Goal: Information Seeking & Learning: Learn about a topic

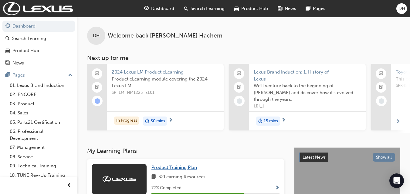
click at [184, 170] on span "Product Training Plan" at bounding box center [173, 167] width 45 height 5
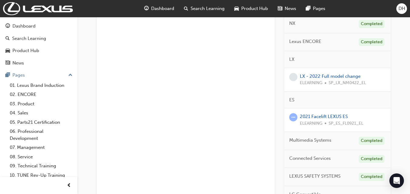
scroll to position [293, 0]
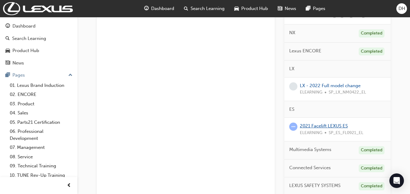
click at [330, 125] on link "2021 Facelift LEXUS ES" at bounding box center [324, 125] width 48 height 5
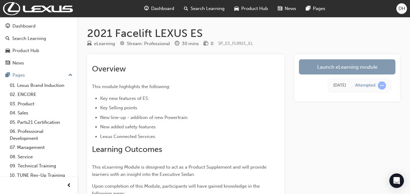
click at [351, 70] on link "Launch eLearning module" at bounding box center [347, 66] width 96 height 15
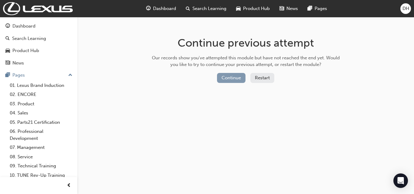
click at [234, 79] on button "Continue" at bounding box center [231, 78] width 29 height 10
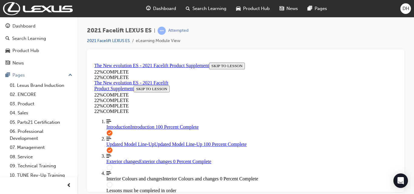
scroll to position [51, 0]
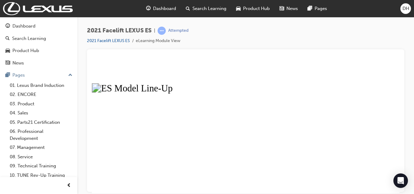
click at [355, 109] on button "Unzoom image" at bounding box center [246, 126] width 308 height 133
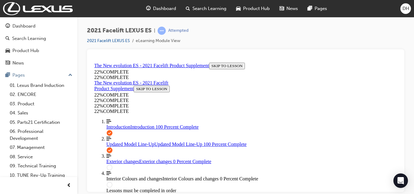
click at [73, 187] on div "button" at bounding box center [69, 186] width 12 height 12
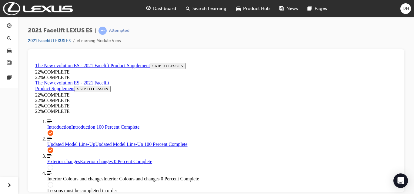
scroll to position [0, 0]
drag, startPoint x: 99, startPoint y: 94, endPoint x: 103, endPoint y: 94, distance: 3.9
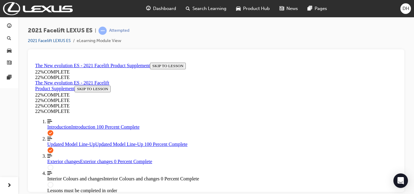
scroll to position [182, 0]
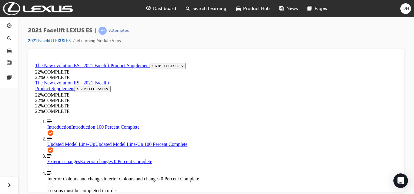
drag, startPoint x: 98, startPoint y: 67, endPoint x: 146, endPoint y: 70, distance: 48.6
drag, startPoint x: 148, startPoint y: 68, endPoint x: 136, endPoint y: 67, distance: 11.3
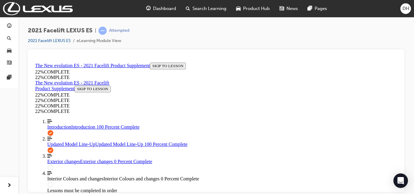
scroll to position [351, 0]
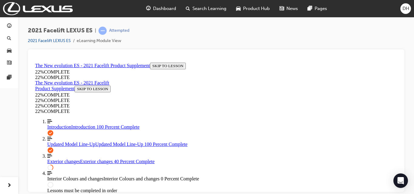
scroll to position [49, 0]
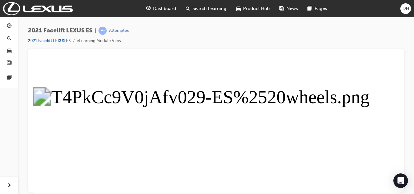
click at [191, 126] on button "Unzoom image" at bounding box center [216, 126] width 367 height 133
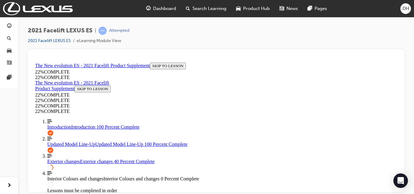
scroll to position [0, 0]
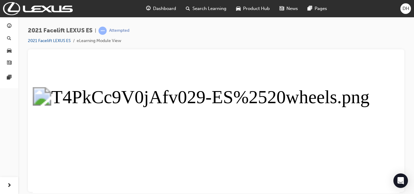
click at [318, 114] on button "Unzoom image" at bounding box center [216, 126] width 367 height 133
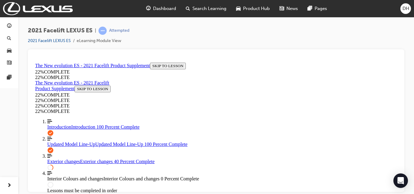
scroll to position [109, 0]
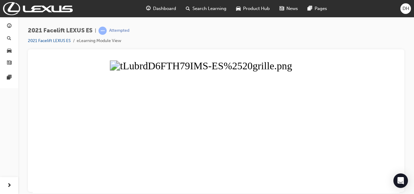
click at [268, 111] on button "Unzoom image" at bounding box center [216, 126] width 367 height 133
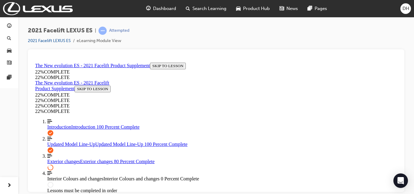
scroll to position [291, 0]
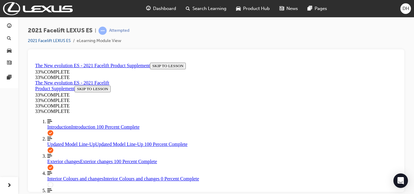
scroll to position [564, 0]
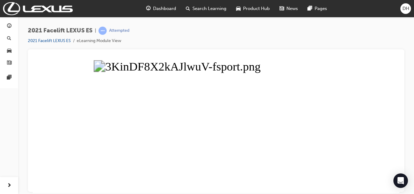
click at [226, 135] on button "Unzoom image" at bounding box center [216, 126] width 367 height 133
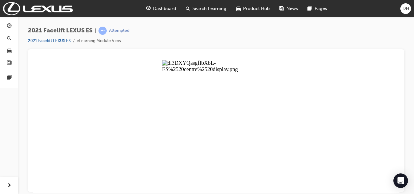
click at [194, 124] on button "Unzoom image" at bounding box center [216, 126] width 367 height 133
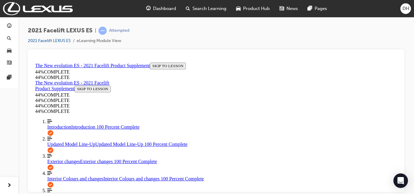
scroll to position [133, 0]
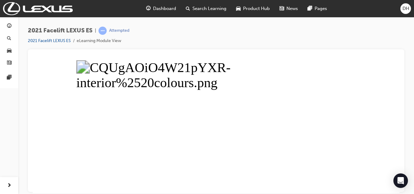
drag, startPoint x: 220, startPoint y: 99, endPoint x: 218, endPoint y: 107, distance: 8.8
click at [218, 107] on button "Unzoom image" at bounding box center [216, 126] width 367 height 133
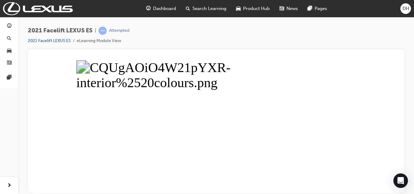
drag, startPoint x: 135, startPoint y: 99, endPoint x: 169, endPoint y: 77, distance: 40.8
click at [135, 99] on button "Unzoom image" at bounding box center [216, 126] width 367 height 133
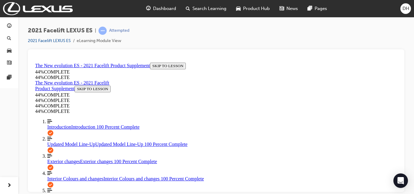
scroll to position [133, 0]
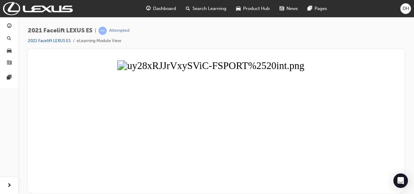
click at [250, 166] on button "Unzoom image" at bounding box center [216, 126] width 367 height 133
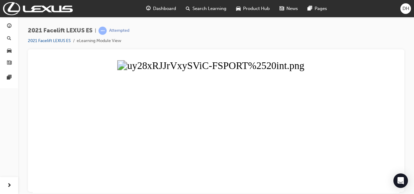
click at [177, 138] on button "Unzoom image" at bounding box center [216, 126] width 367 height 133
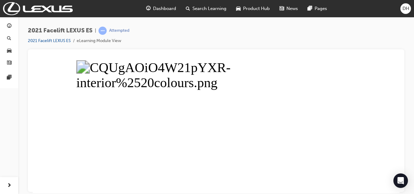
click at [315, 75] on button "Unzoom image" at bounding box center [216, 126] width 367 height 133
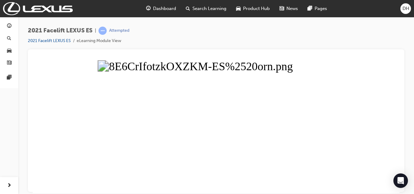
click at [260, 166] on button "Unzoom image" at bounding box center [216, 126] width 367 height 133
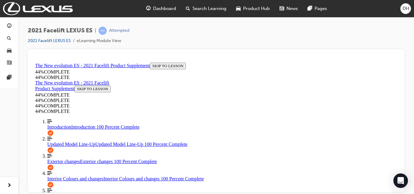
scroll to position [73, 0]
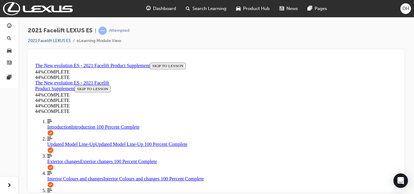
scroll to position [21, 0]
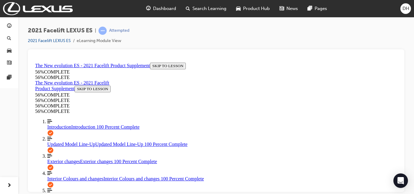
scroll to position [627, 0]
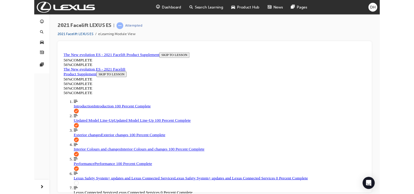
scroll to position [34, 0]
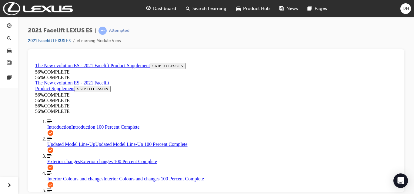
scroll to position [619, 0]
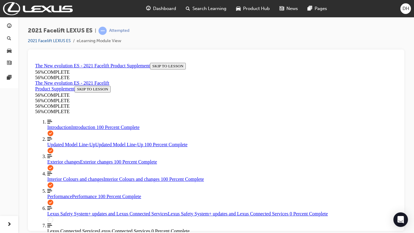
scroll to position [34, 0]
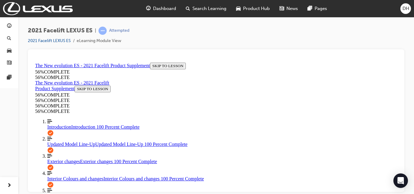
scroll to position [639, 0]
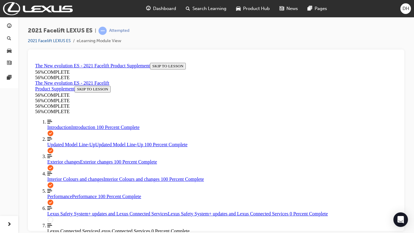
scroll to position [34, 0]
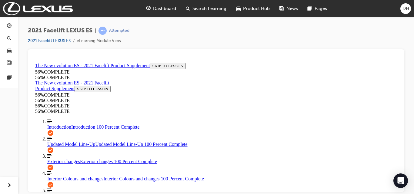
scroll to position [604, 0]
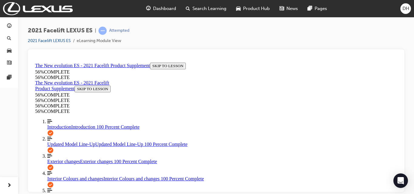
scroll to position [173, 0]
drag, startPoint x: 210, startPoint y: 180, endPoint x: 215, endPoint y: 175, distance: 6.4
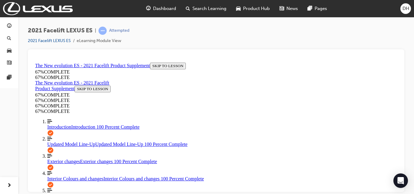
scroll to position [265, 0]
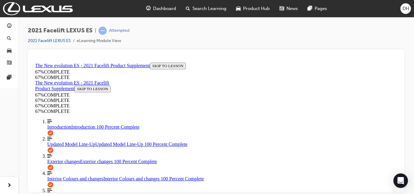
scroll to position [265, 0]
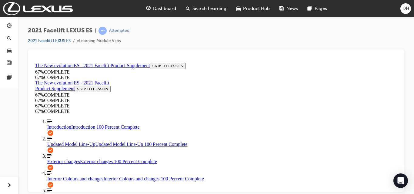
scroll to position [235, 0]
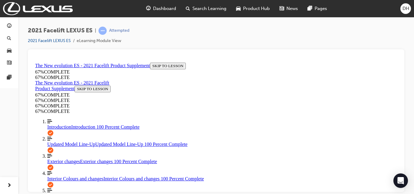
scroll to position [235, 0]
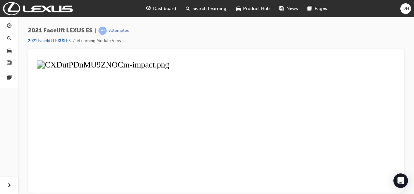
click at [210, 156] on button "Unzoom image" at bounding box center [216, 126] width 367 height 133
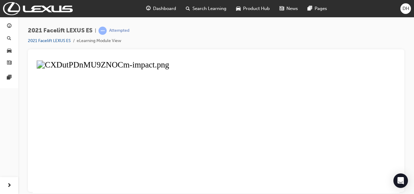
click at [247, 152] on button "Unzoom image" at bounding box center [216, 126] width 367 height 133
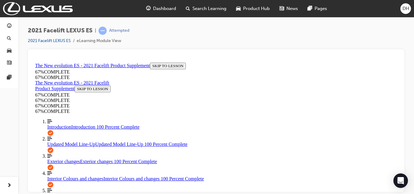
scroll to position [194, 0]
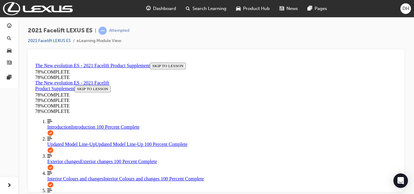
drag, startPoint x: 43, startPoint y: 81, endPoint x: 45, endPoint y: 78, distance: 3.9
click at [69, 136] on link "Align left Three vertical lines aligned to the left Updated Model Line-Up Updat…" at bounding box center [222, 141] width 350 height 11
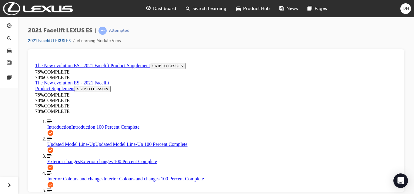
scroll to position [167, 0]
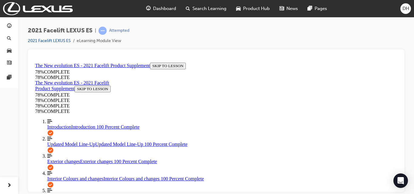
drag, startPoint x: 221, startPoint y: 120, endPoint x: 223, endPoint y: 90, distance: 29.7
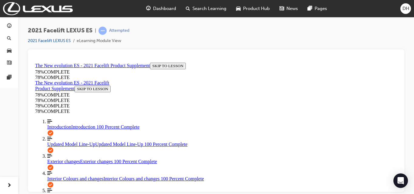
scroll to position [143, 0]
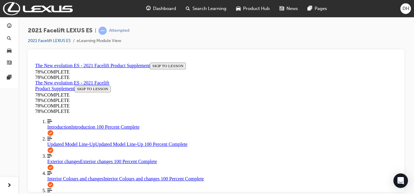
click at [80, 130] on link "Align left Three vertical lines aligned to the left Introduction Introduction 1…" at bounding box center [222, 124] width 350 height 11
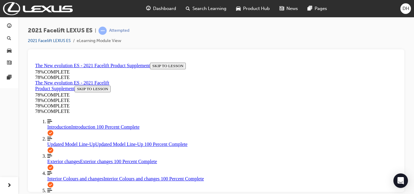
scroll to position [434, 0]
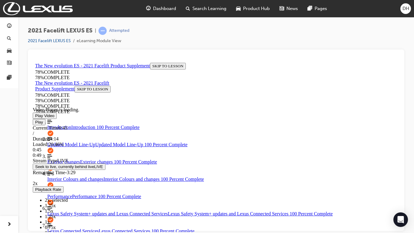
click at [113, 158] on div "Loaded : 20.46% 0:45 0:49" at bounding box center [216, 149] width 367 height 16
click at [110, 158] on div "Loaded : 20.60% 0:43 0:43" at bounding box center [216, 149] width 367 height 16
click at [124, 106] on video "Video player. You can use the space bar to toggle playback and arrow keys to sc…" at bounding box center [78, 82] width 91 height 45
drag, startPoint x: 414, startPoint y: 282, endPoint x: 421, endPoint y: 282, distance: 6.7
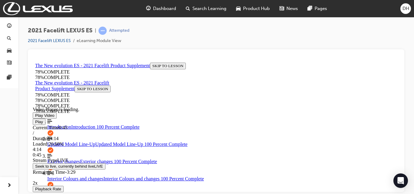
scroll to position [134, 0]
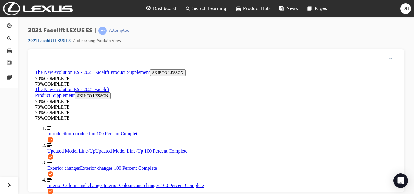
scroll to position [113, 0]
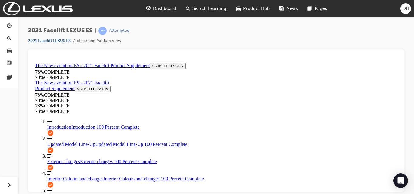
scroll to position [180, 0]
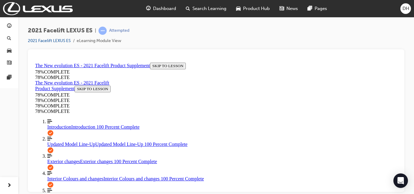
click at [63, 146] on link "Align left Three vertical lines aligned to the left Updated Model Line-Up Updat…" at bounding box center [222, 141] width 350 height 11
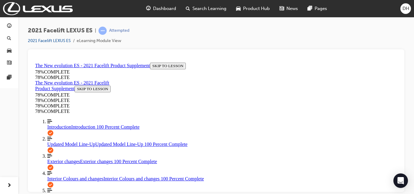
drag, startPoint x: 68, startPoint y: 162, endPoint x: 83, endPoint y: 149, distance: 20.2
drag, startPoint x: 262, startPoint y: 116, endPoint x: 269, endPoint y: 114, distance: 7.5
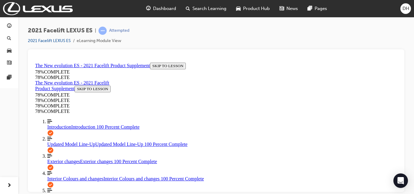
drag, startPoint x: 233, startPoint y: 107, endPoint x: 244, endPoint y: 131, distance: 27.0
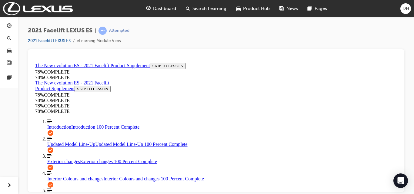
scroll to position [77, 0]
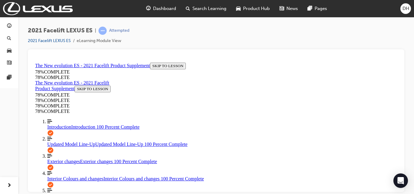
scroll to position [237, 0]
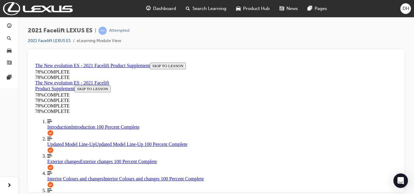
scroll to position [113, 0]
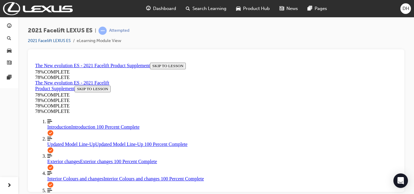
scroll to position [180, 0]
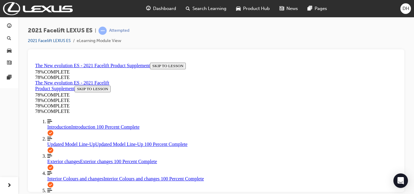
click at [69, 176] on span "Interior Colours and changes" at bounding box center [75, 178] width 56 height 5
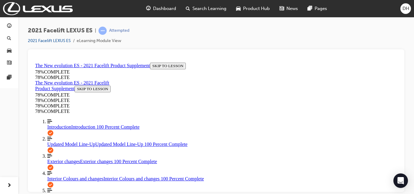
scroll to position [0, 0]
click at [70, 153] on link "Align left Three vertical lines aligned to the left Exterior changes Exterior c…" at bounding box center [222, 158] width 350 height 11
click at [76, 142] on span "Updated Model Line-Up" at bounding box center [71, 144] width 48 height 5
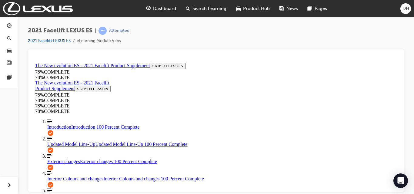
scroll to position [77, 0]
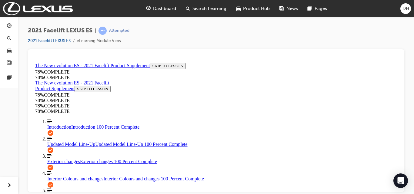
scroll to position [113, 0]
drag, startPoint x: 228, startPoint y: 154, endPoint x: 238, endPoint y: 155, distance: 9.7
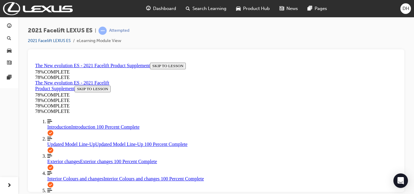
scroll to position [174, 0]
drag, startPoint x: 227, startPoint y: 117, endPoint x: 236, endPoint y: 129, distance: 15.1
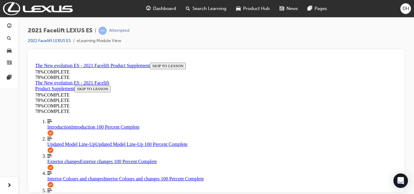
scroll to position [77, 0]
click at [89, 130] on link "Align left Three vertical lines aligned to the left Introduction Introduction 1…" at bounding box center [222, 124] width 350 height 11
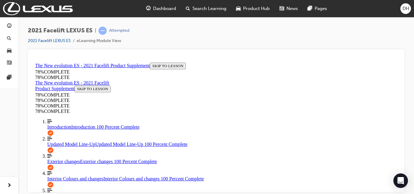
scroll to position [134, 0]
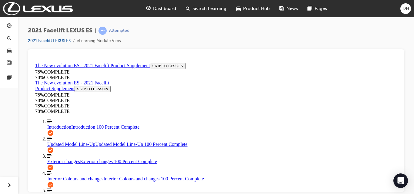
scroll to position [113, 0]
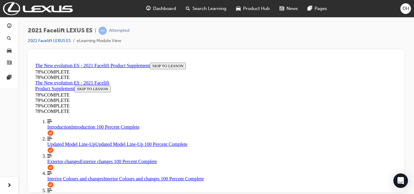
scroll to position [144, 0]
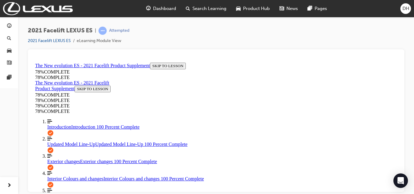
scroll to position [174, 0]
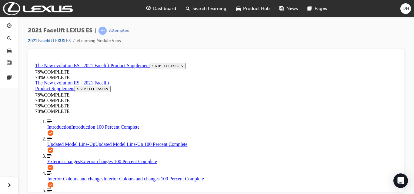
scroll to position [143, 0]
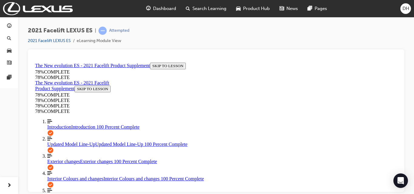
drag, startPoint x: 222, startPoint y: 159, endPoint x: 230, endPoint y: 148, distance: 14.0
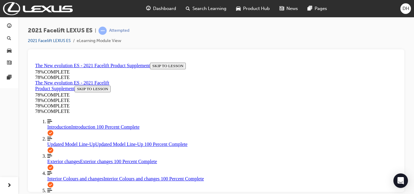
drag, startPoint x: 229, startPoint y: 147, endPoint x: 226, endPoint y: 155, distance: 8.4
drag, startPoint x: 224, startPoint y: 160, endPoint x: 227, endPoint y: 145, distance: 15.5
drag, startPoint x: 227, startPoint y: 144, endPoint x: 196, endPoint y: 140, distance: 31.2
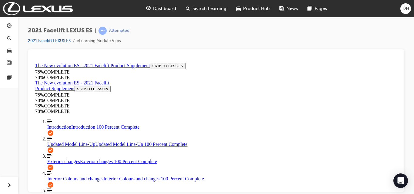
scroll to position [204, 0]
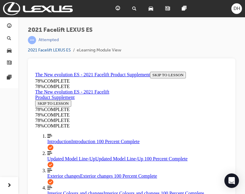
scroll to position [123, 0]
drag, startPoint x: 107, startPoint y: 104, endPoint x: 122, endPoint y: 124, distance: 24.7
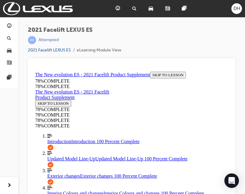
scroll to position [83, 0]
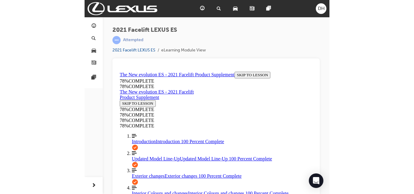
scroll to position [123, 0]
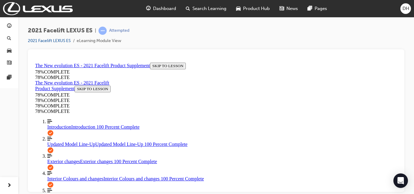
scroll to position [134, 0]
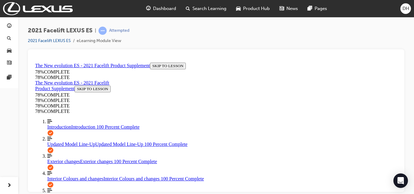
drag, startPoint x: 203, startPoint y: 161, endPoint x: 203, endPoint y: 158, distance: 3.7
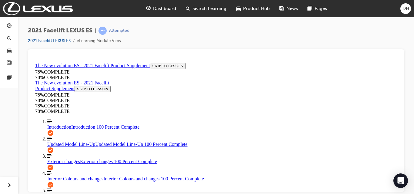
scroll to position [204, 0]
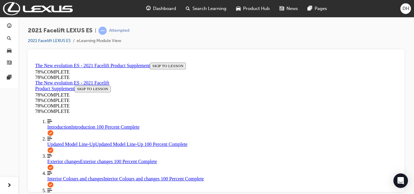
scroll to position [113, 0]
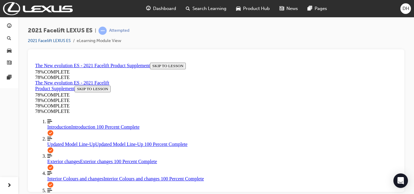
scroll to position [174, 0]
drag, startPoint x: 236, startPoint y: 165, endPoint x: 234, endPoint y: 161, distance: 4.5
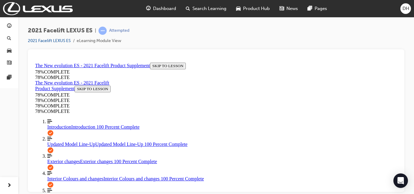
click at [76, 130] on link "Align left Three vertical lines aligned to the left Introduction Introduction 1…" at bounding box center [222, 124] width 350 height 11
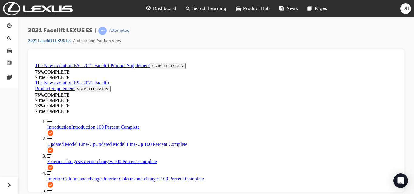
scroll to position [77, 0]
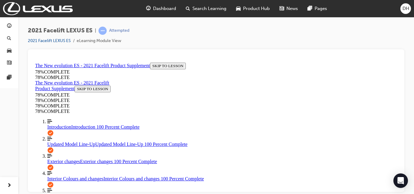
drag, startPoint x: 226, startPoint y: 133, endPoint x: 229, endPoint y: 134, distance: 3.9
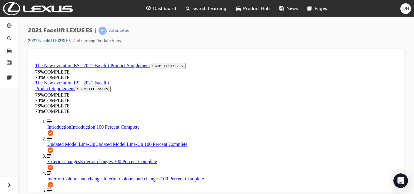
scroll to position [204, 0]
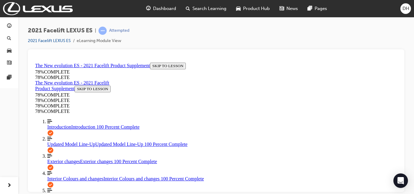
scroll to position [77, 0]
drag, startPoint x: 197, startPoint y: 156, endPoint x: 194, endPoint y: 162, distance: 6.9
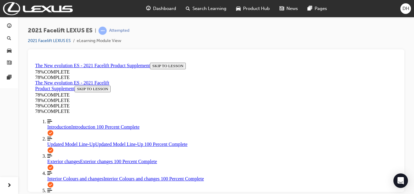
drag, startPoint x: 200, startPoint y: 152, endPoint x: 196, endPoint y: 150, distance: 4.3
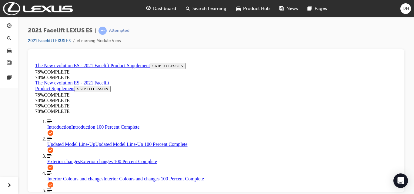
scroll to position [143, 0]
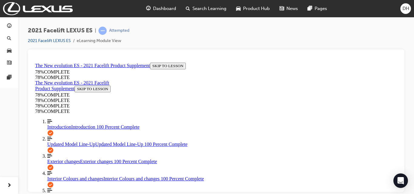
drag, startPoint x: 260, startPoint y: 184, endPoint x: 256, endPoint y: 185, distance: 4.4
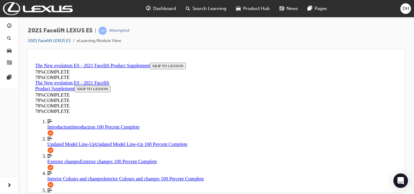
drag, startPoint x: 237, startPoint y: 99, endPoint x: 245, endPoint y: 113, distance: 16.2
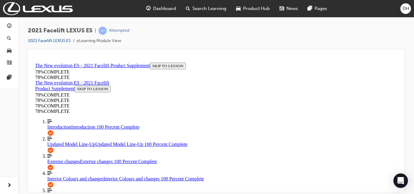
click at [79, 124] on div "Introduction Introduction 100 Percent Complete" at bounding box center [222, 126] width 350 height 5
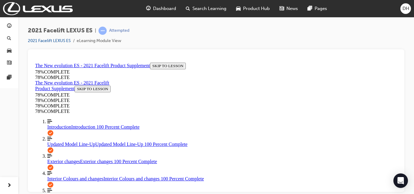
scroll to position [174, 0]
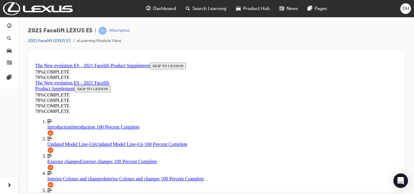
click at [58, 129] on span "Introduction" at bounding box center [59, 126] width 24 height 5
drag, startPoint x: 234, startPoint y: 119, endPoint x: 147, endPoint y: 110, distance: 87.6
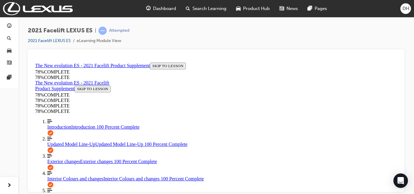
drag, startPoint x: 163, startPoint y: 108, endPoint x: 212, endPoint y: 179, distance: 85.5
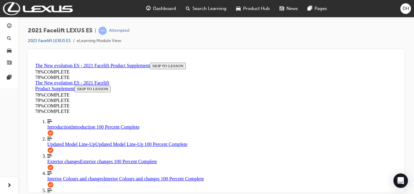
scroll to position [438, 0]
click at [79, 147] on span "Updated Model Line-Up" at bounding box center [71, 144] width 48 height 5
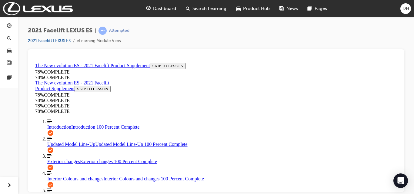
scroll to position [112, 0]
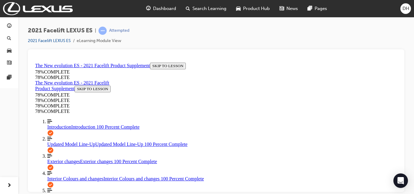
scroll to position [294, 0]
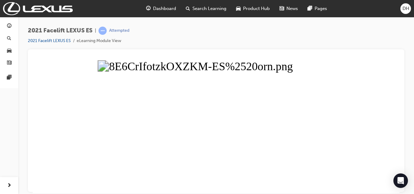
click at [207, 165] on button "Unzoom image" at bounding box center [216, 126] width 367 height 133
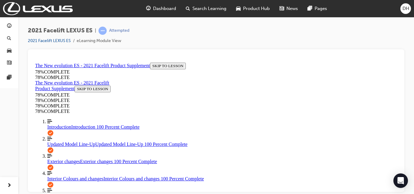
scroll to position [123, 0]
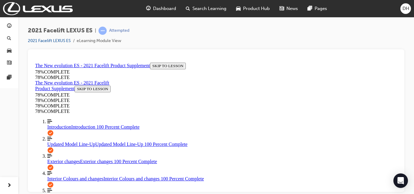
scroll to position [71, 0]
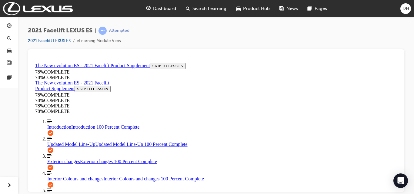
scroll to position [437, 0]
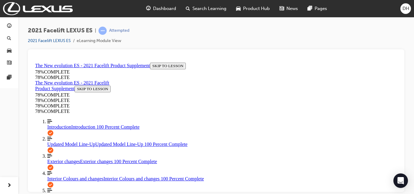
scroll to position [498, 0]
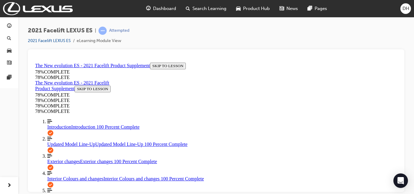
scroll to position [134, 0]
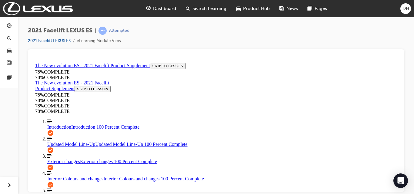
drag, startPoint x: 254, startPoint y: 186, endPoint x: 251, endPoint y: 189, distance: 3.7
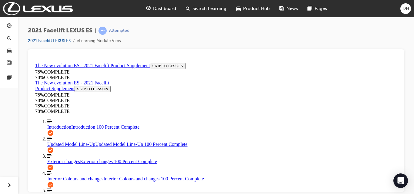
scroll to position [143, 0]
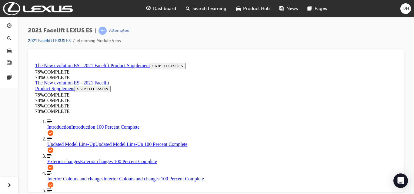
drag, startPoint x: 229, startPoint y: 135, endPoint x: 233, endPoint y: 136, distance: 3.3
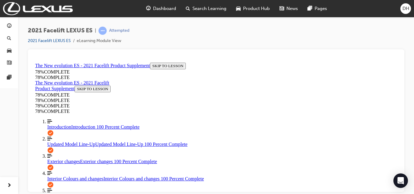
drag, startPoint x: 230, startPoint y: 138, endPoint x: 229, endPoint y: 131, distance: 6.8
drag, startPoint x: 227, startPoint y: 120, endPoint x: 228, endPoint y: 101, distance: 19.1
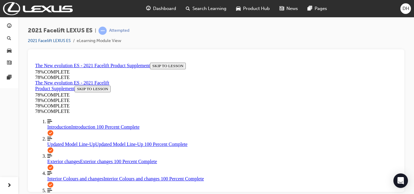
scroll to position [174, 0]
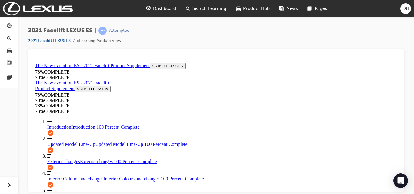
drag, startPoint x: 223, startPoint y: 115, endPoint x: 230, endPoint y: 141, distance: 27.4
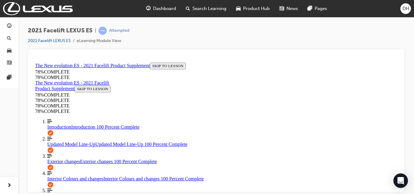
scroll to position [244, 0]
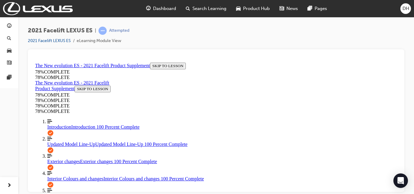
scroll to position [113, 0]
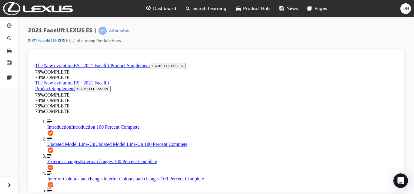
scroll to position [174, 0]
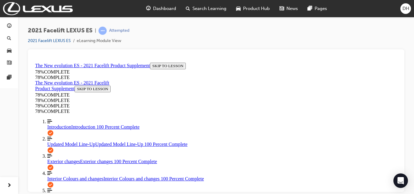
scroll to position [143, 0]
drag, startPoint x: 264, startPoint y: 116, endPoint x: 263, endPoint y: 119, distance: 3.7
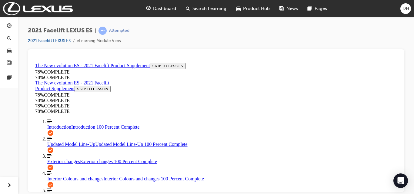
scroll to position [77, 0]
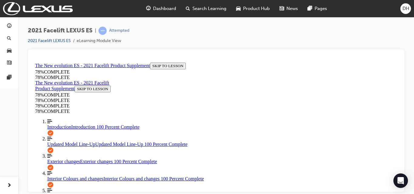
scroll to position [113, 0]
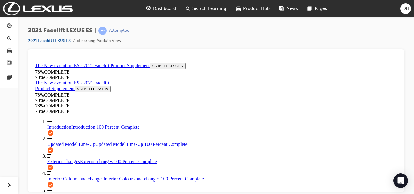
scroll to position [204, 0]
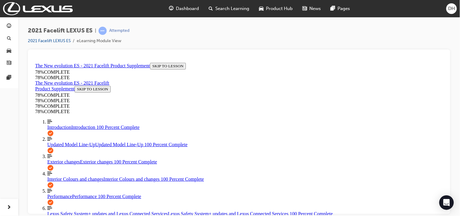
scroll to position [143, 0]
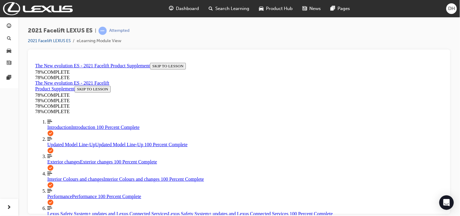
scroll to position [123, 0]
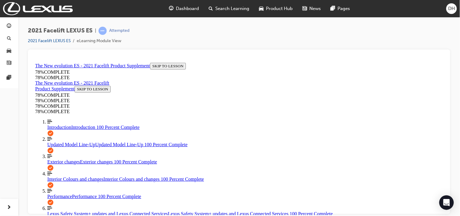
scroll to position [123, 0]
drag, startPoint x: 287, startPoint y: 179, endPoint x: 285, endPoint y: 182, distance: 3.7
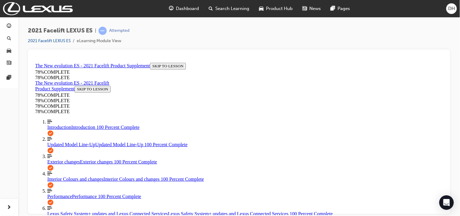
drag, startPoint x: 232, startPoint y: 189, endPoint x: 184, endPoint y: 187, distance: 47.9
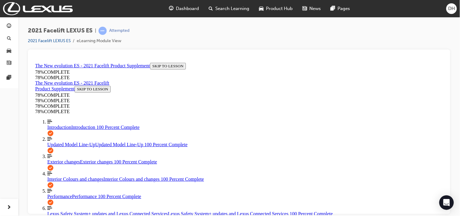
drag, startPoint x: 227, startPoint y: 183, endPoint x: 227, endPoint y: 191, distance: 8.5
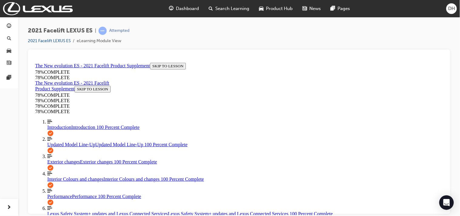
drag, startPoint x: 215, startPoint y: 192, endPoint x: 208, endPoint y: 190, distance: 6.9
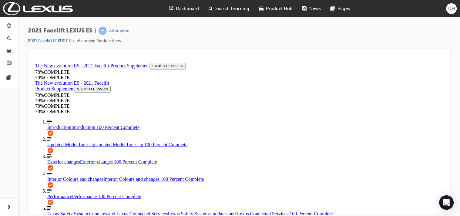
drag, startPoint x: 232, startPoint y: 120, endPoint x: 242, endPoint y: 143, distance: 25.1
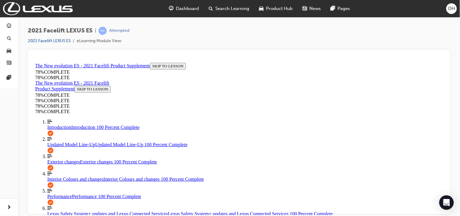
scroll to position [56, 0]
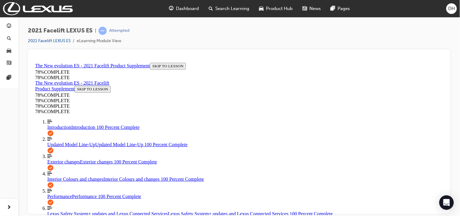
drag, startPoint x: 188, startPoint y: 91, endPoint x: 197, endPoint y: 96, distance: 10.5
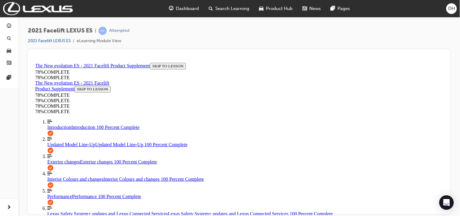
scroll to position [123, 0]
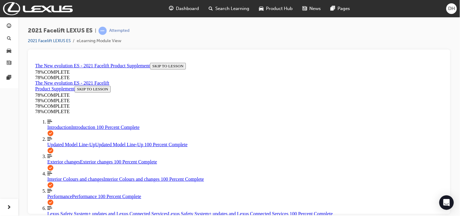
scroll to position [89, 0]
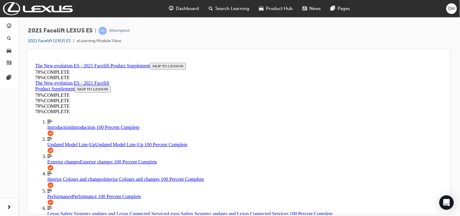
scroll to position [157, 0]
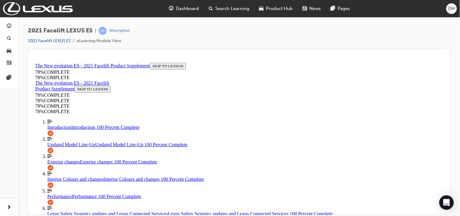
scroll to position [157, 0]
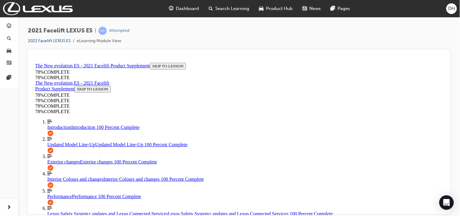
scroll to position [56, 0]
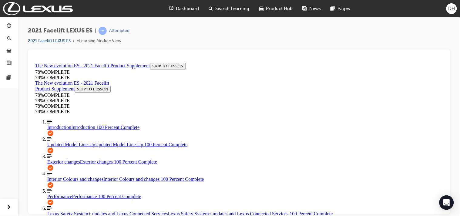
scroll to position [141, 0]
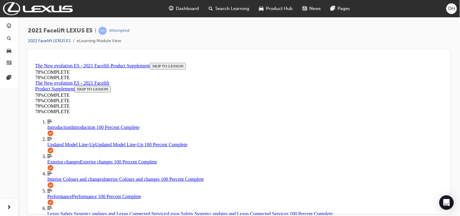
scroll to position [123, 0]
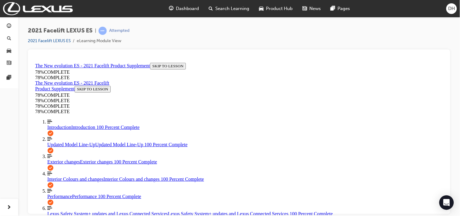
scroll to position [165, 0]
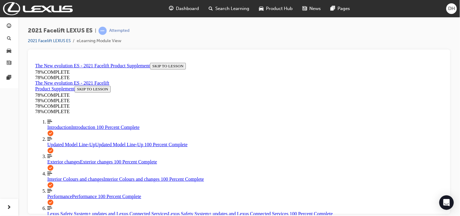
scroll to position [123, 0]
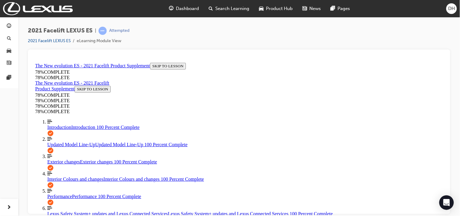
scroll to position [159, 0]
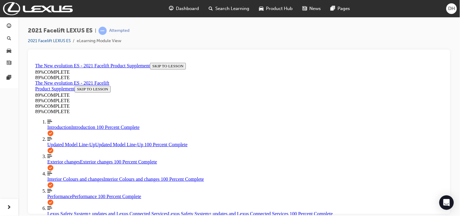
scroll to position [159, 0]
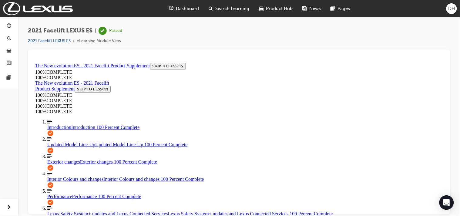
scroll to position [123, 0]
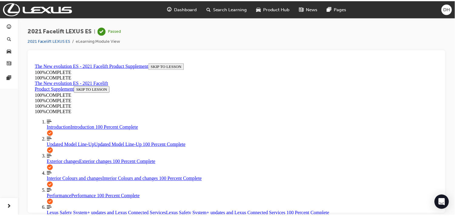
scroll to position [22, 0]
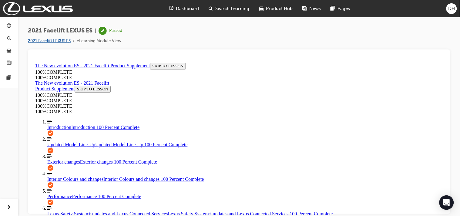
click at [61, 39] on link "2021 Facelift LEXUS ES" at bounding box center [49, 40] width 43 height 5
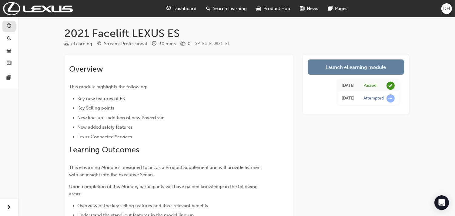
click at [3, 26] on link "button" at bounding box center [8, 26] width 13 height 11
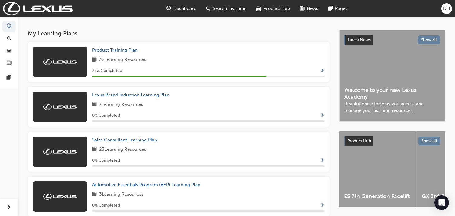
scroll to position [106, 0]
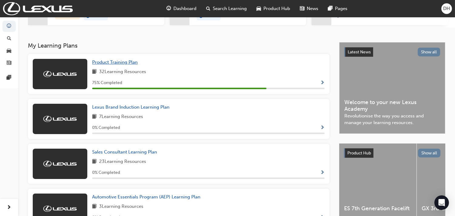
click at [127, 62] on span "Product Training Plan" at bounding box center [114, 61] width 45 height 5
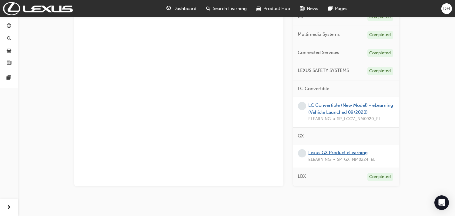
scroll to position [401, 0]
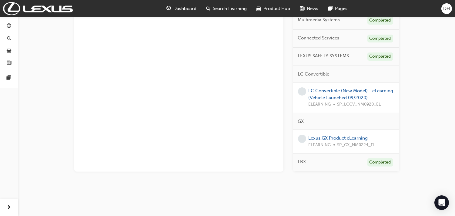
click at [345, 137] on link "Lexus GX Product eLearning" at bounding box center [338, 137] width 59 height 5
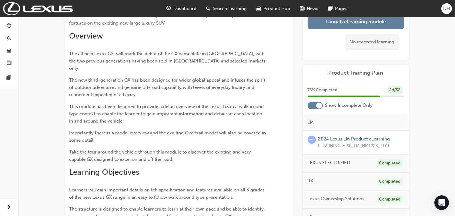
scroll to position [35, 0]
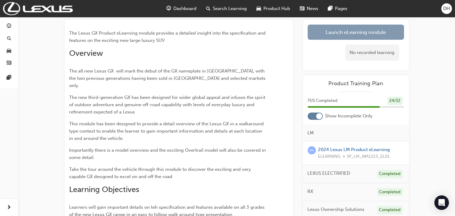
click at [351, 35] on link "Launch eLearning module" at bounding box center [356, 32] width 96 height 15
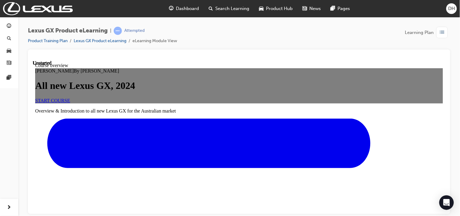
click at [70, 103] on link "START COURSE" at bounding box center [52, 100] width 35 height 5
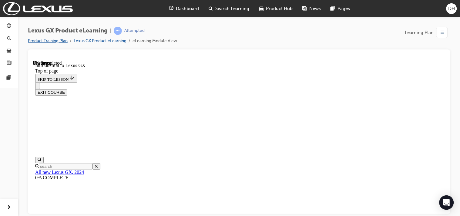
click at [57, 39] on link "Product Training Plan" at bounding box center [48, 40] width 40 height 5
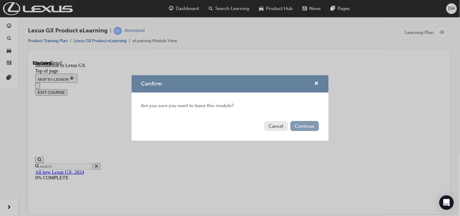
click at [304, 125] on button "Continue" at bounding box center [305, 126] width 29 height 10
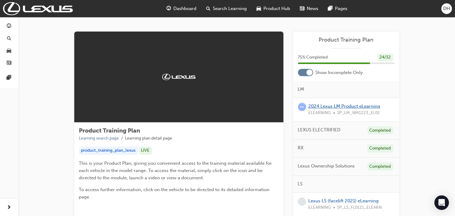
click at [334, 107] on link "2024 Lexus LM Product eLearning" at bounding box center [345, 105] width 72 height 5
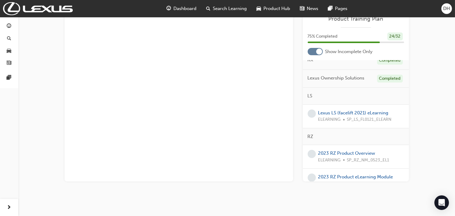
scroll to position [67, 0]
click at [336, 113] on link "Lexus LS (facelift 2021) eLearning" at bounding box center [353, 112] width 70 height 5
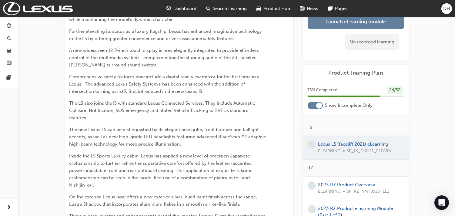
scroll to position [101, 0]
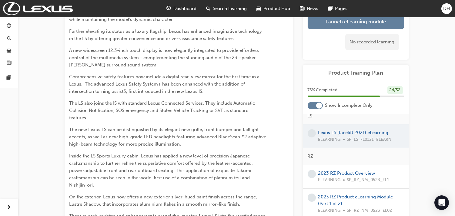
click at [335, 173] on link "2023 RZ Product Overview" at bounding box center [346, 172] width 57 height 5
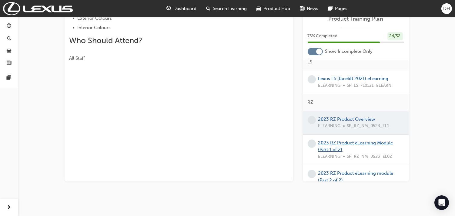
click at [354, 144] on link "2023 RZ Product eLearning Module (Part 1 of 2)" at bounding box center [355, 146] width 75 height 12
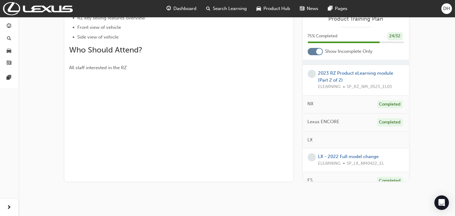
scroll to position [202, 0]
click at [321, 75] on link "2023 RZ Product eLearning module (Part 2 of 2)" at bounding box center [355, 75] width 75 height 12
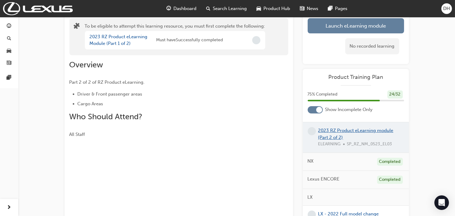
scroll to position [99, 0]
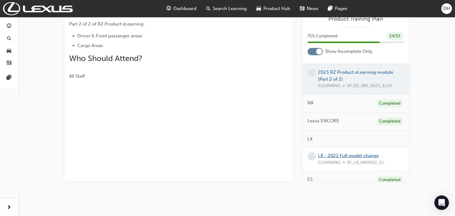
click at [330, 156] on link "LX - 2022 Full model change" at bounding box center [348, 155] width 61 height 5
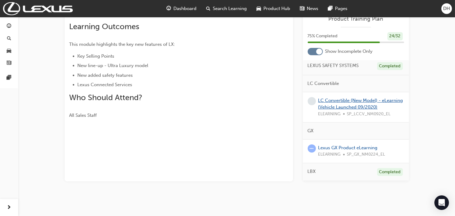
click at [331, 109] on link "LC Convertible (New Model) - eLearning (Vehicle Launched 09/2020)" at bounding box center [360, 104] width 85 height 12
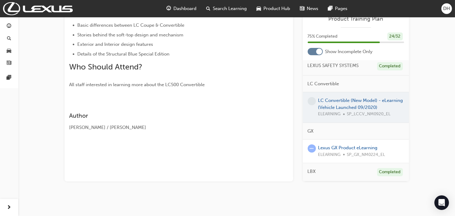
click at [322, 152] on span "ELEARNING" at bounding box center [329, 154] width 22 height 7
click at [328, 148] on link "Lexus GX Product eLearning" at bounding box center [347, 147] width 59 height 5
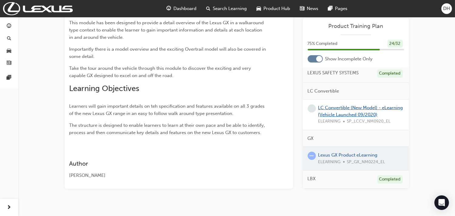
click at [338, 105] on link "LC Convertible (New Model) - eLearning (Vehicle Launched 09/2020)" at bounding box center [360, 111] width 85 height 12
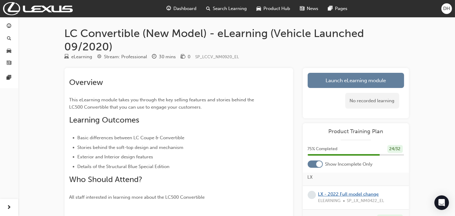
click at [344, 191] on link "LX - 2022 Full model change" at bounding box center [348, 193] width 61 height 5
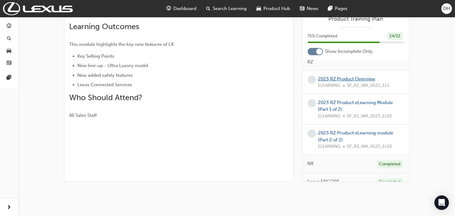
click at [335, 81] on link "2023 RZ Product Overview" at bounding box center [346, 78] width 57 height 5
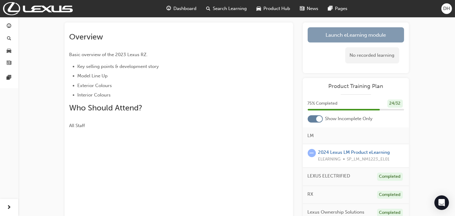
click at [343, 32] on link "Launch eLearning module" at bounding box center [356, 34] width 96 height 15
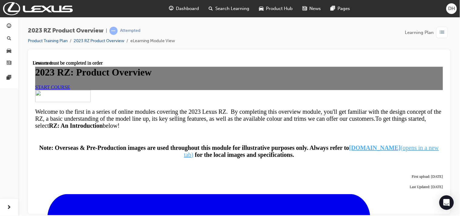
click at [70, 89] on link "START COURSE" at bounding box center [52, 86] width 35 height 5
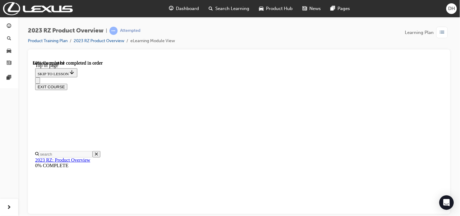
scroll to position [625, 0]
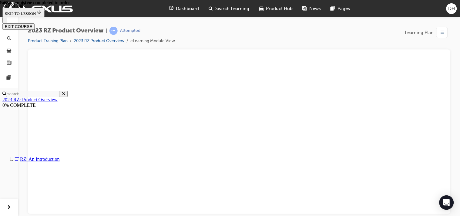
scroll to position [745, 0]
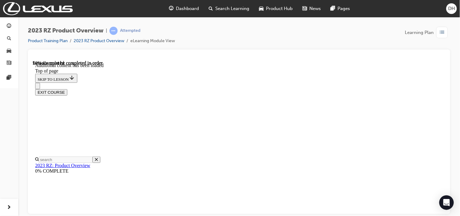
scroll to position [836, 0]
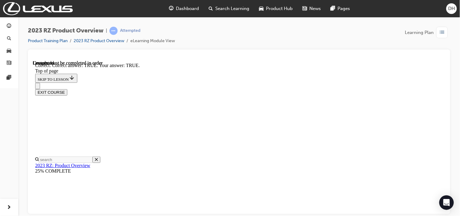
drag, startPoint x: 277, startPoint y: 131, endPoint x: 279, endPoint y: 128, distance: 3.7
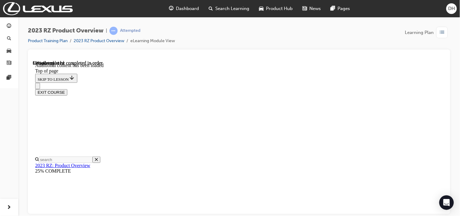
scroll to position [573, 0]
drag, startPoint x: 367, startPoint y: 81, endPoint x: 369, endPoint y: 78, distance: 3.5
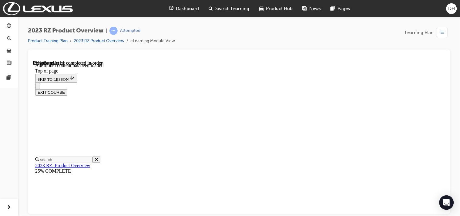
drag, startPoint x: 220, startPoint y: 105, endPoint x: 212, endPoint y: 109, distance: 8.5
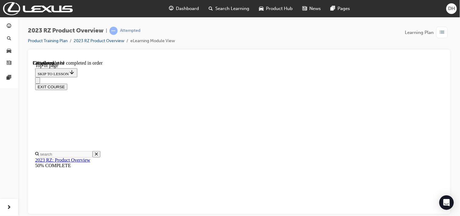
scroll to position [1198, 0]
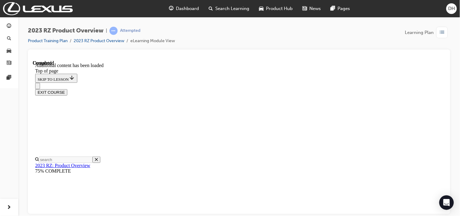
scroll to position [1630, 0]
drag, startPoint x: 246, startPoint y: 158, endPoint x: 183, endPoint y: 130, distance: 69.0
drag, startPoint x: 207, startPoint y: 147, endPoint x: 208, endPoint y: 139, distance: 8.0
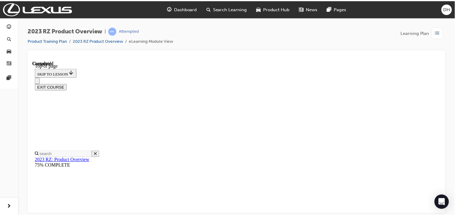
scroll to position [269, 0]
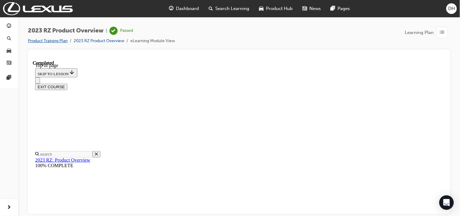
click at [61, 40] on link "Product Training Plan" at bounding box center [48, 40] width 40 height 5
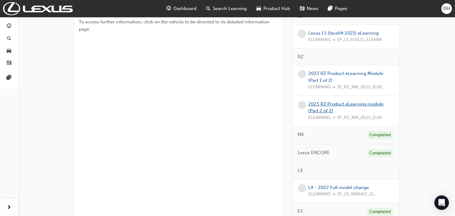
scroll to position [168, 0]
click at [331, 74] on link "2023 RZ Product eLearning Module (Part 1 of 2)" at bounding box center [346, 76] width 75 height 12
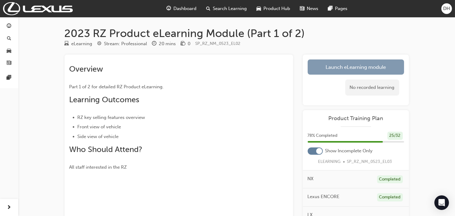
click at [349, 62] on link "Launch eLearning module" at bounding box center [356, 66] width 96 height 15
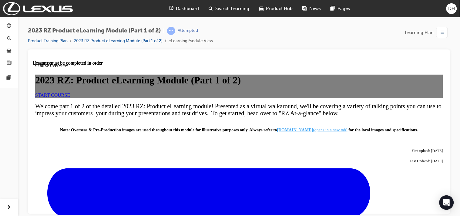
click at [70, 97] on span "START COURSE" at bounding box center [52, 94] width 35 height 5
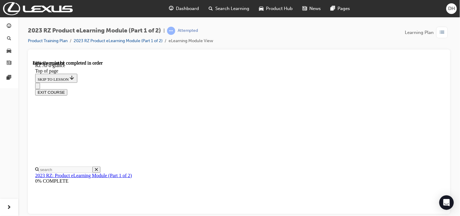
scroll to position [729, 0]
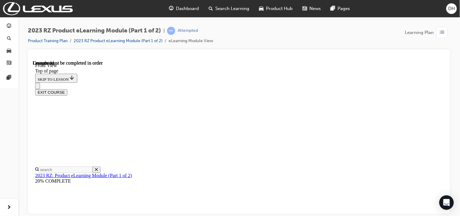
scroll to position [107, 0]
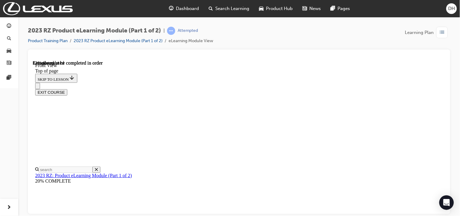
scroll to position [578, 0]
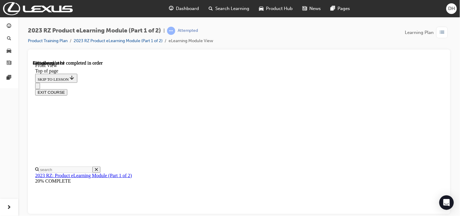
scroll to position [912, 0]
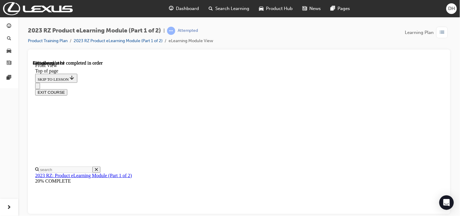
scroll to position [2, 0]
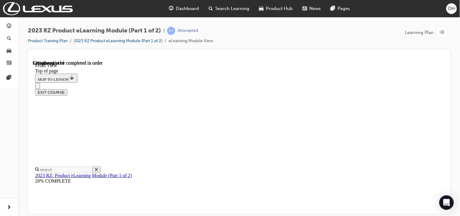
drag, startPoint x: 287, startPoint y: 109, endPoint x: 291, endPoint y: 106, distance: 5.4
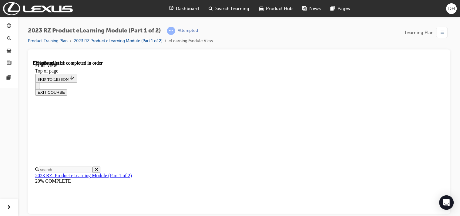
drag, startPoint x: 295, startPoint y: 117, endPoint x: 307, endPoint y: 128, distance: 15.7
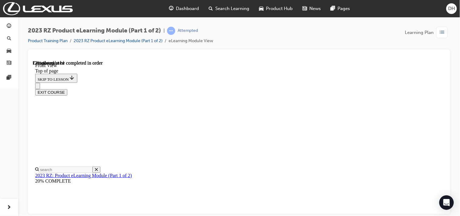
scroll to position [1531, 0]
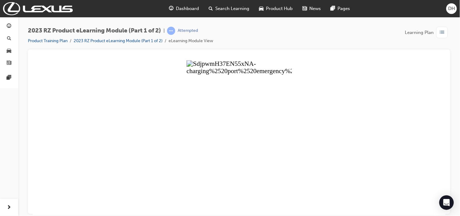
drag, startPoint x: 253, startPoint y: 128, endPoint x: 253, endPoint y: 132, distance: 4.3
click at [253, 132] on button "Unzoom image" at bounding box center [238, 137] width 413 height 155
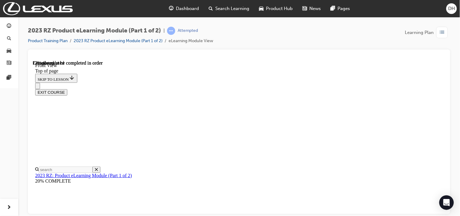
scroll to position [2171, 0]
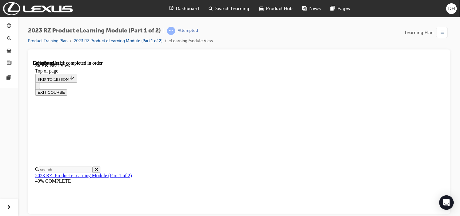
scroll to position [187, 0]
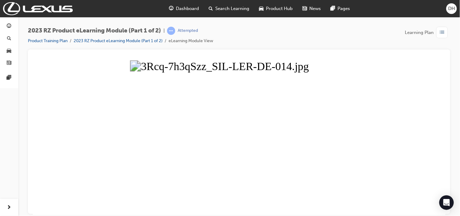
click at [340, 68] on button "Unzoom image" at bounding box center [238, 137] width 413 height 155
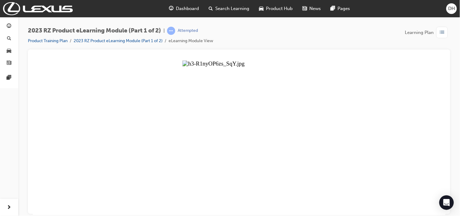
click at [296, 117] on button "Unzoom image" at bounding box center [238, 137] width 413 height 155
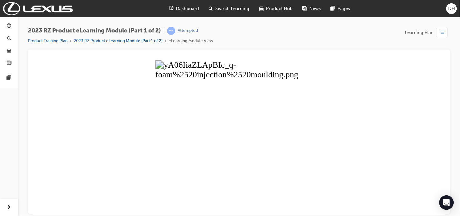
click at [231, 166] on button "Unzoom image" at bounding box center [238, 137] width 413 height 155
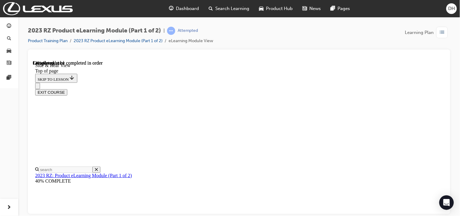
scroll to position [116, 0]
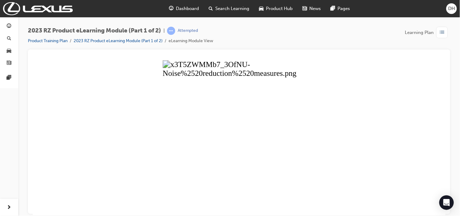
click at [282, 154] on button "Unzoom image" at bounding box center [238, 137] width 413 height 155
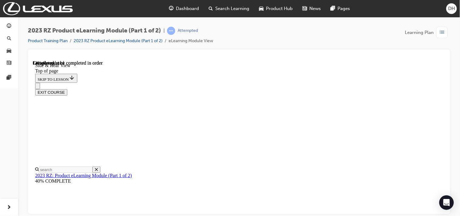
scroll to position [164, 0]
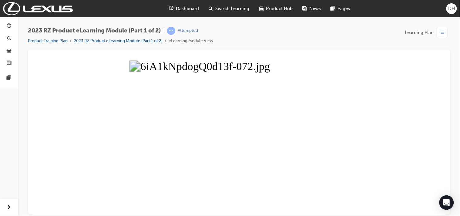
click at [329, 110] on button "Unzoom image" at bounding box center [238, 137] width 413 height 155
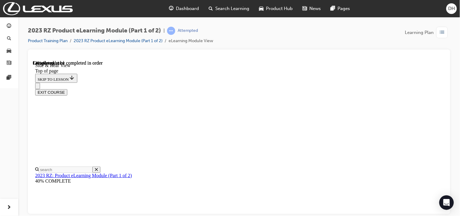
scroll to position [164, 0]
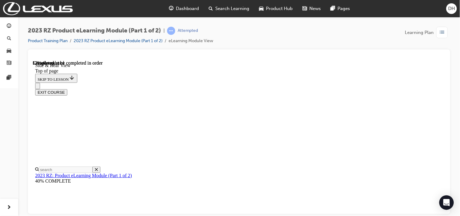
scroll to position [544, 0]
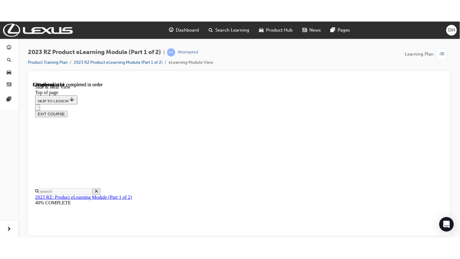
scroll to position [733, 0]
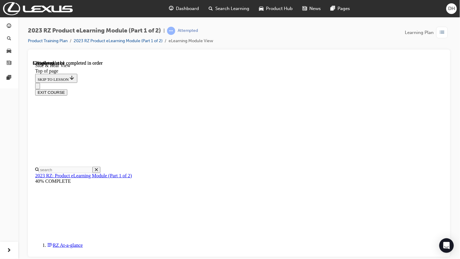
drag, startPoint x: 422, startPoint y: 317, endPoint x: 364, endPoint y: 247, distance: 91.3
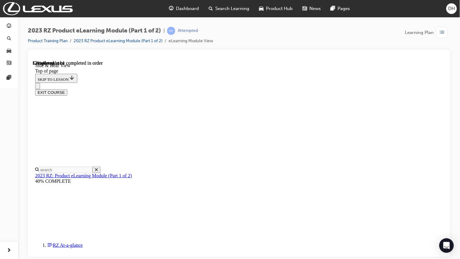
drag, startPoint x: 191, startPoint y: 308, endPoint x: 196, endPoint y: 309, distance: 5.5
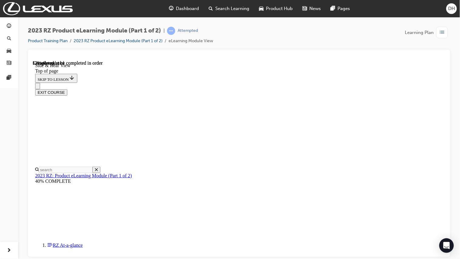
scroll to position [47, 0]
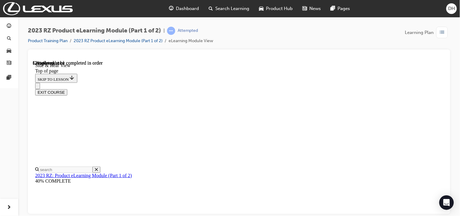
scroll to position [834, 0]
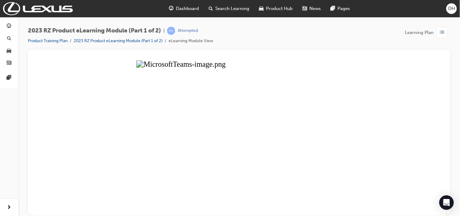
click at [260, 144] on button "Unzoom image" at bounding box center [238, 137] width 413 height 155
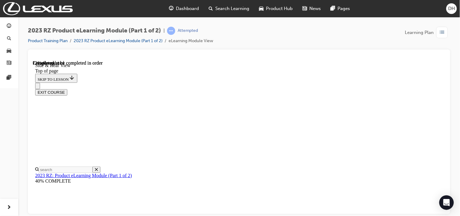
scroll to position [733, 0]
click at [301, 46] on div "2023 RZ Product eLearning Module (Part 1 of 2) | Attempted Product Training Pla…" at bounding box center [239, 38] width 422 height 23
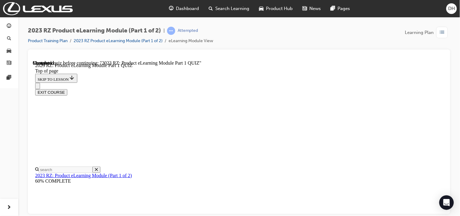
scroll to position [63, 0]
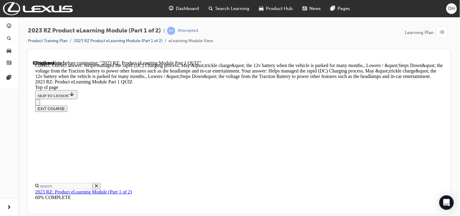
scroll to position [281, 0]
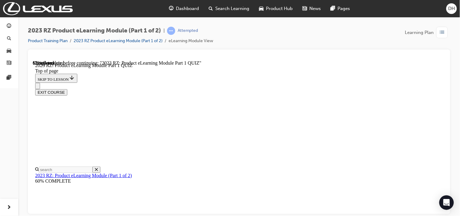
scroll to position [86, 0]
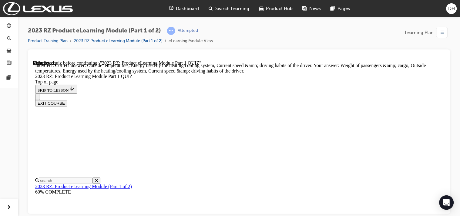
scroll to position [186, 0]
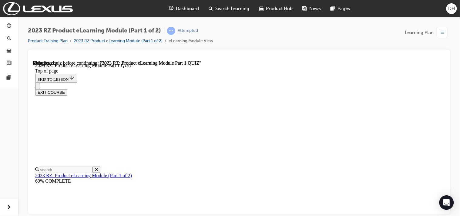
scroll to position [174, 0]
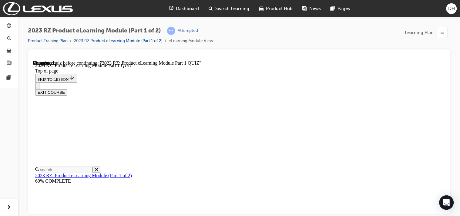
scroll to position [177, 0]
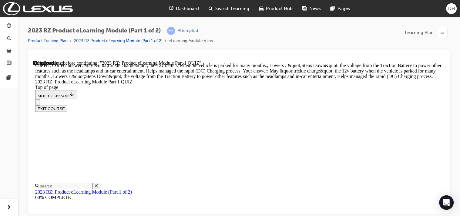
scroll to position [313, 0]
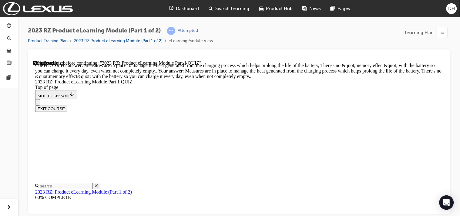
scroll to position [293, 0]
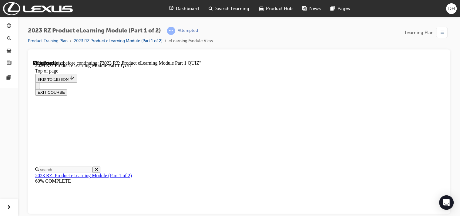
scroll to position [119, 0]
drag, startPoint x: 264, startPoint y: 102, endPoint x: 265, endPoint y: 110, distance: 8.0
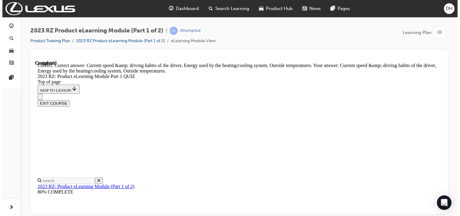
scroll to position [186, 0]
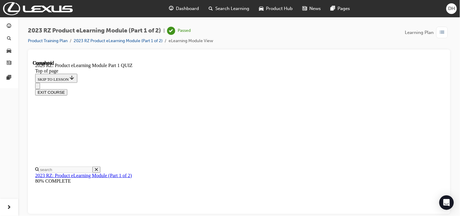
scroll to position [174, 0]
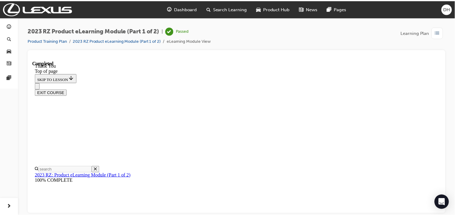
scroll to position [198, 0]
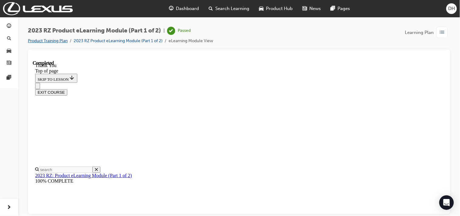
click at [45, 39] on link "Product Training Plan" at bounding box center [48, 40] width 40 height 5
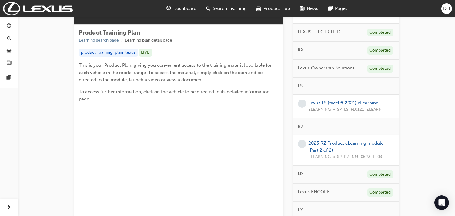
scroll to position [101, 0]
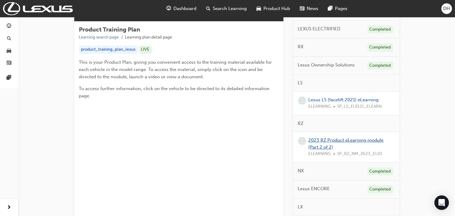
click at [341, 139] on link "2023 RZ Product eLearning module (Part 2 of 2)" at bounding box center [346, 143] width 75 height 12
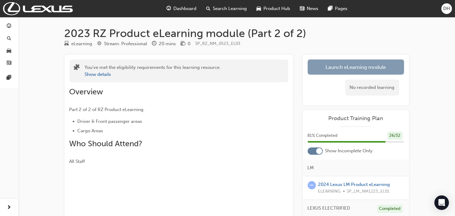
click at [361, 74] on link "Launch eLearning module" at bounding box center [356, 66] width 96 height 15
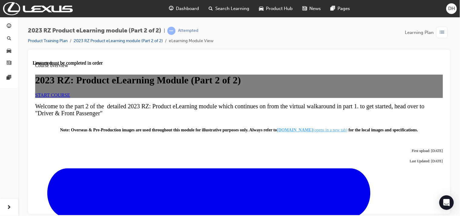
click at [70, 97] on link "START COURSE" at bounding box center [52, 94] width 35 height 5
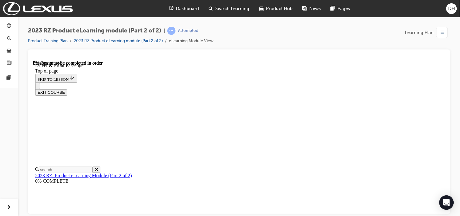
scroll to position [187, 0]
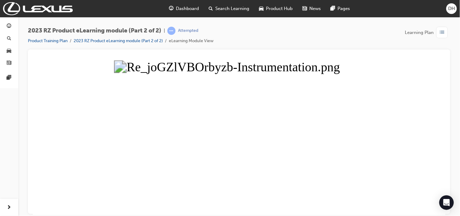
click at [296, 158] on button "Unzoom image" at bounding box center [238, 137] width 413 height 155
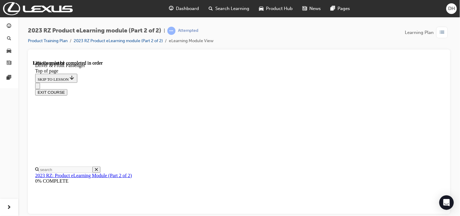
scroll to position [13, 0]
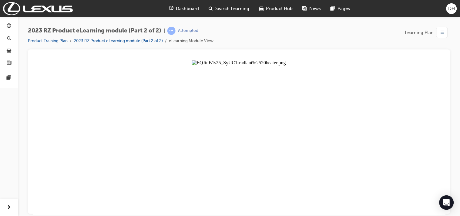
click at [410, 87] on button "Unzoom image" at bounding box center [238, 137] width 413 height 155
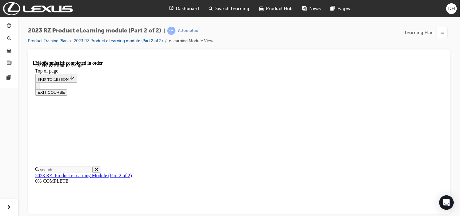
drag, startPoint x: 358, startPoint y: 94, endPoint x: 362, endPoint y: 93, distance: 4.3
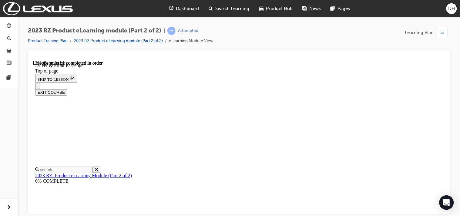
scroll to position [196, 0]
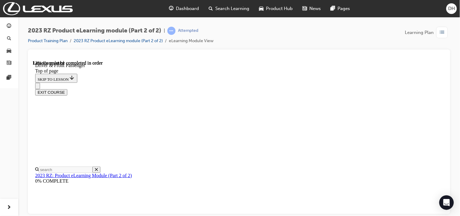
scroll to position [163, 0]
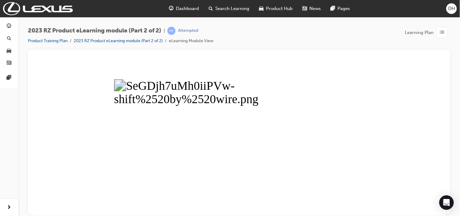
click at [340, 127] on button "Unzoom image" at bounding box center [238, 137] width 413 height 155
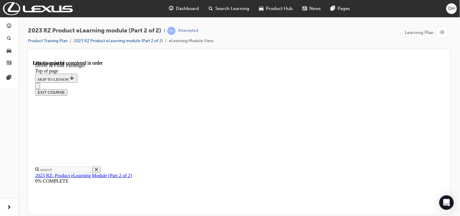
scroll to position [204, 0]
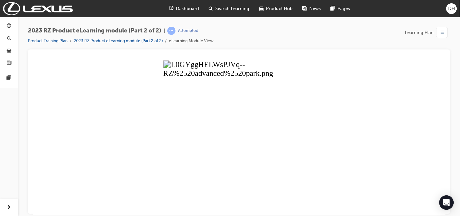
click at [249, 168] on button "Unzoom image" at bounding box center [238, 137] width 413 height 155
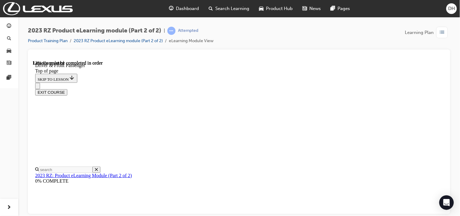
scroll to position [165, 0]
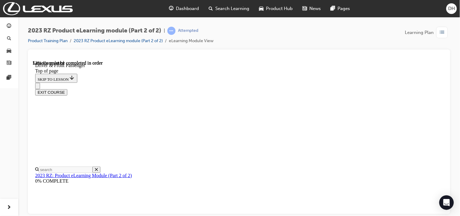
scroll to position [950, 0]
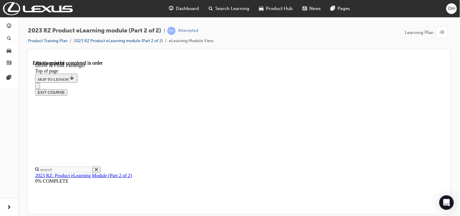
scroll to position [1321, 0]
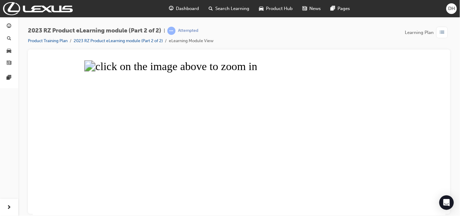
click at [236, 151] on button "Unzoom image" at bounding box center [238, 137] width 413 height 155
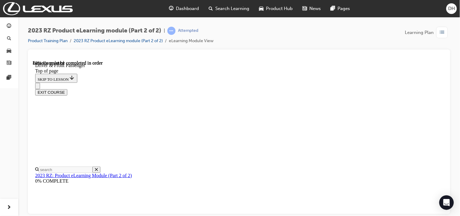
scroll to position [1456, 0]
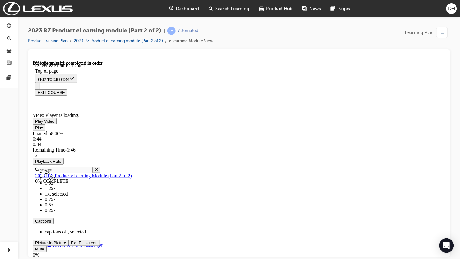
click at [158, 147] on div "Loaded : 58.46% 0:44 0:44" at bounding box center [238, 138] width 413 height 16
click at [71, 244] on span "Video player" at bounding box center [71, 242] width 0 height 5
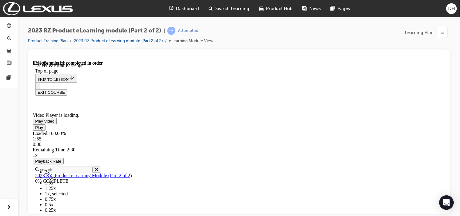
scroll to position [1640, 0]
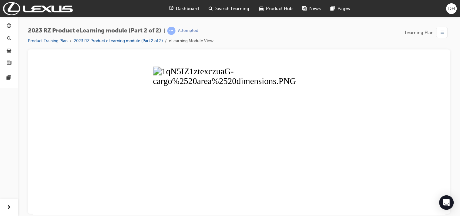
click at [243, 147] on button "Unzoom image" at bounding box center [238, 137] width 413 height 155
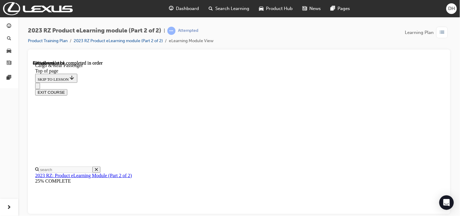
scroll to position [0, 0]
drag, startPoint x: 388, startPoint y: 124, endPoint x: 392, endPoint y: 127, distance: 4.8
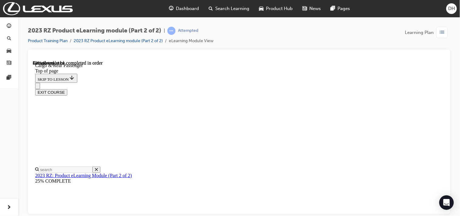
scroll to position [181, 0]
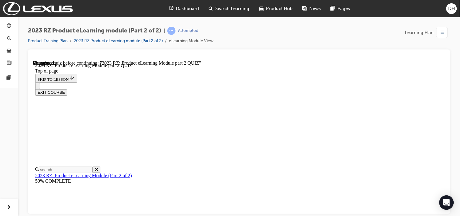
scroll to position [63, 0]
drag, startPoint x: 220, startPoint y: 175, endPoint x: 217, endPoint y: 175, distance: 3.3
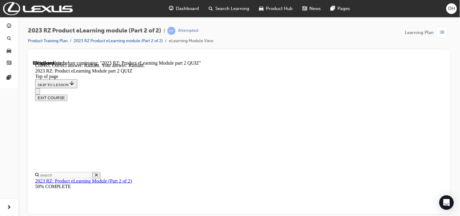
scroll to position [175, 0]
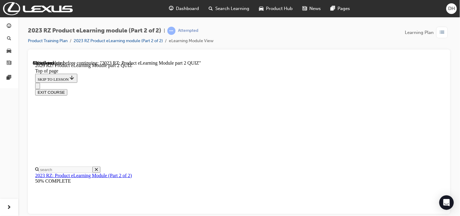
scroll to position [86, 0]
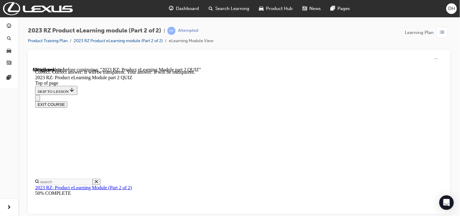
scroll to position [126, 0]
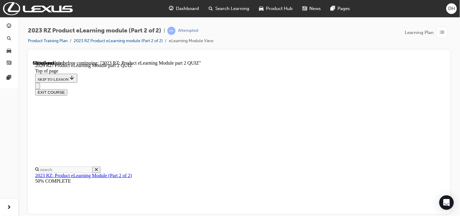
scroll to position [86, 0]
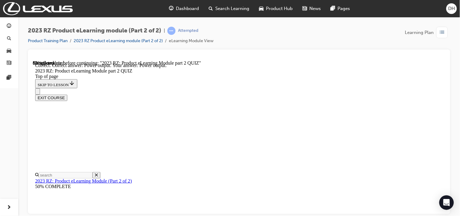
scroll to position [151, 0]
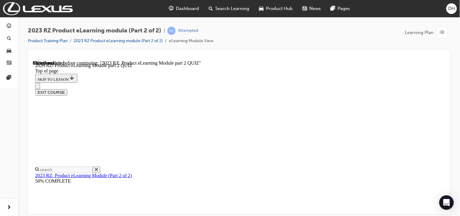
scroll to position [187, 0]
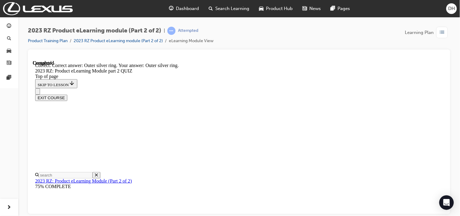
scroll to position [247, 0]
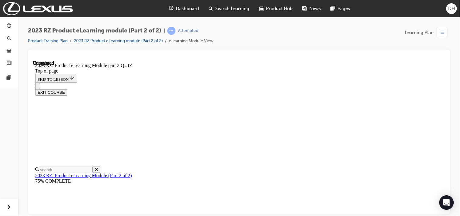
scroll to position [174, 0]
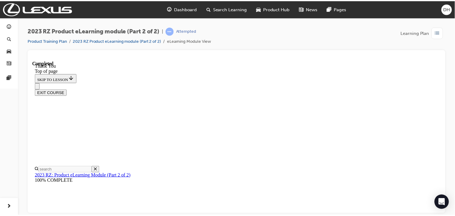
scroll to position [298, 0]
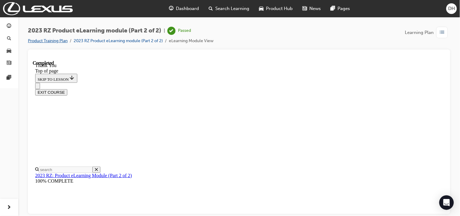
click at [59, 39] on link "Product Training Plan" at bounding box center [48, 40] width 40 height 5
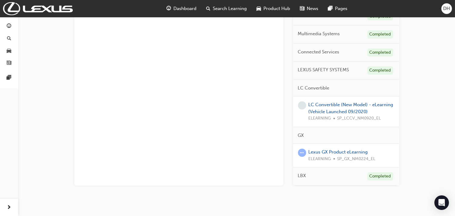
scroll to position [317, 0]
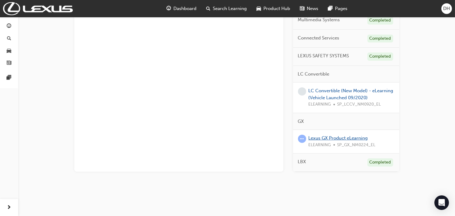
click at [348, 138] on link "Lexus GX Product eLearning" at bounding box center [338, 137] width 59 height 5
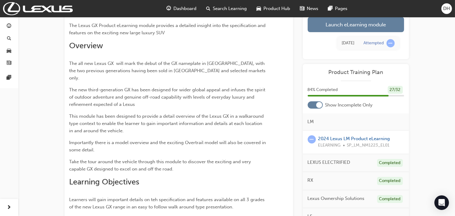
scroll to position [35, 0]
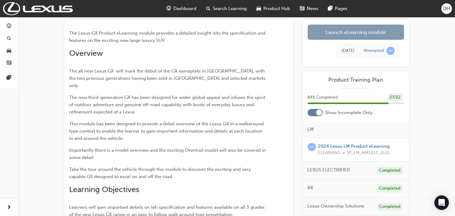
click at [341, 29] on link "Launch eLearning module" at bounding box center [356, 32] width 96 height 15
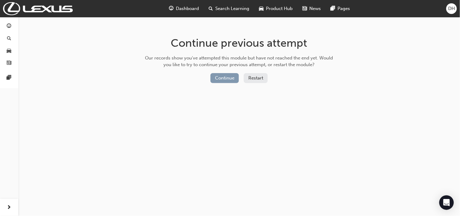
click at [233, 79] on button "Continue" at bounding box center [224, 78] width 29 height 10
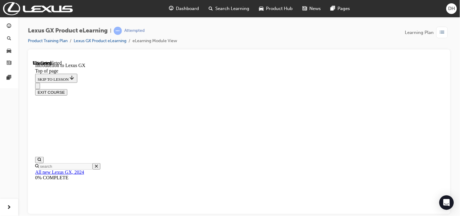
scroll to position [221, 0]
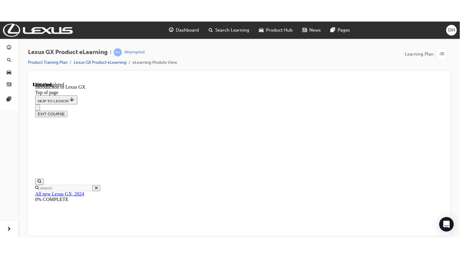
scroll to position [399, 0]
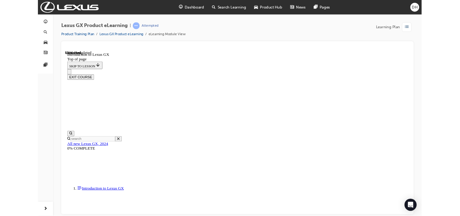
scroll to position [321, 0]
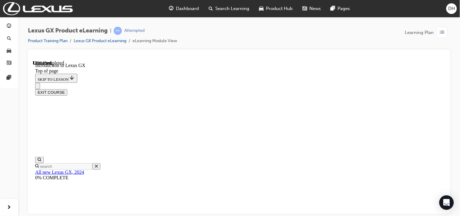
scroll to position [417, 0]
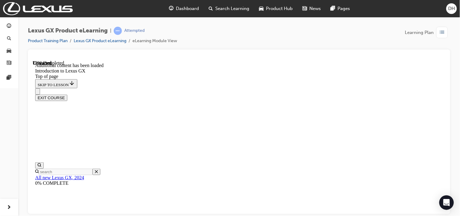
scroll to position [1047, 0]
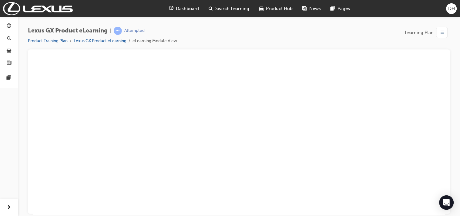
click at [252, 132] on button "Unzoom image" at bounding box center [238, 137] width 413 height 155
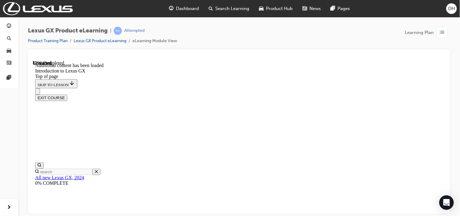
scroll to position [1350, 0]
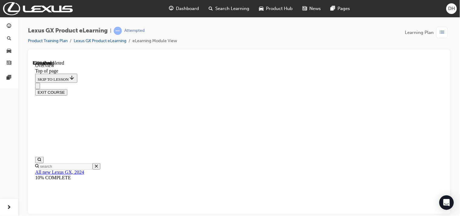
scroll to position [996, 0]
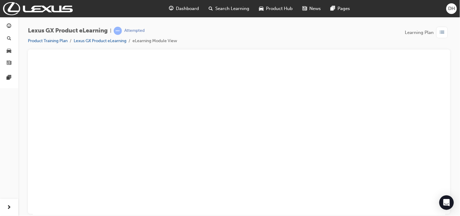
click at [229, 192] on button "Unzoom image" at bounding box center [238, 137] width 413 height 155
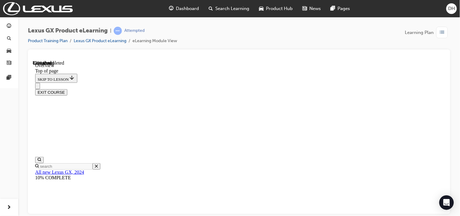
scroll to position [1165, 0]
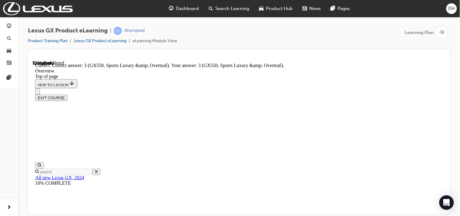
scroll to position [1305, 0]
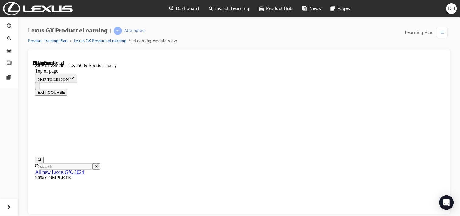
scroll to position [153, 0]
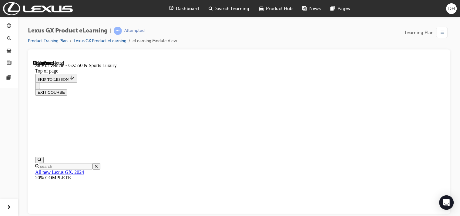
scroll to position [193, 0]
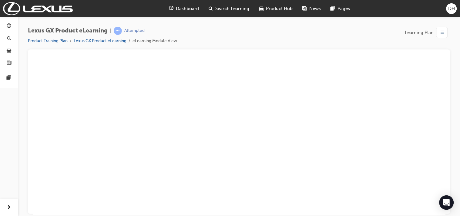
click at [319, 173] on button "Unzoom image" at bounding box center [238, 137] width 413 height 155
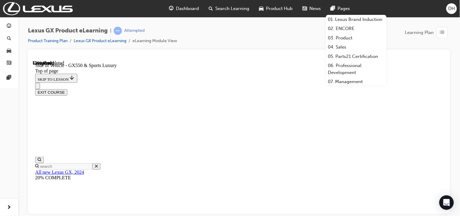
scroll to position [160, 0]
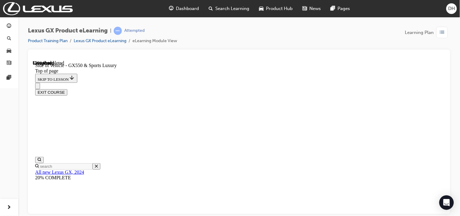
scroll to position [0, 0]
drag, startPoint x: 334, startPoint y: 97, endPoint x: 332, endPoint y: 106, distance: 8.5
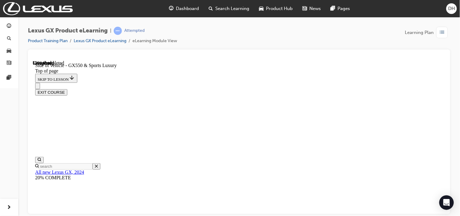
scroll to position [298, 0]
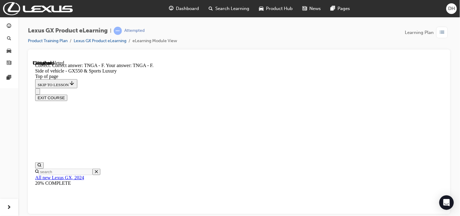
scroll to position [499, 0]
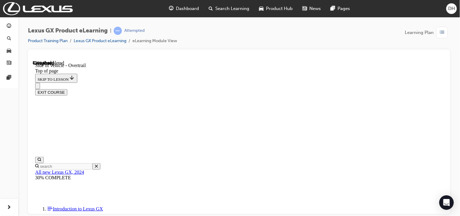
scroll to position [472, 0]
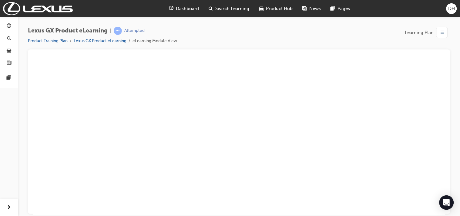
click at [399, 184] on button "Unzoom image" at bounding box center [238, 137] width 413 height 155
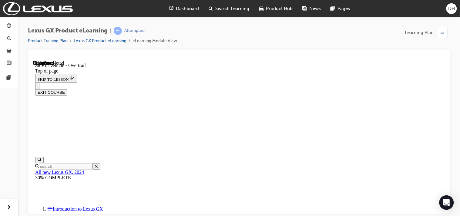
scroll to position [0, 0]
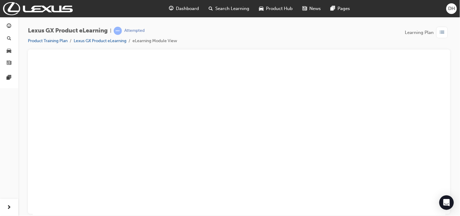
click at [249, 126] on button "Unzoom image" at bounding box center [238, 137] width 413 height 155
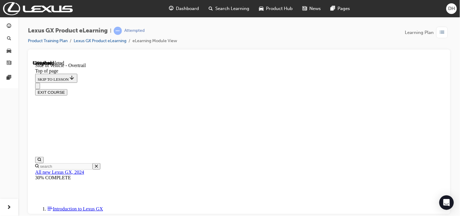
scroll to position [43, 0]
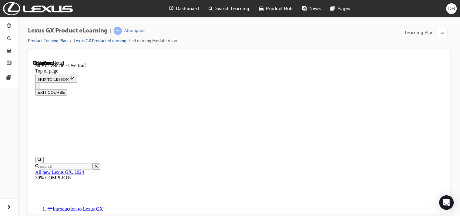
scroll to position [230, 0]
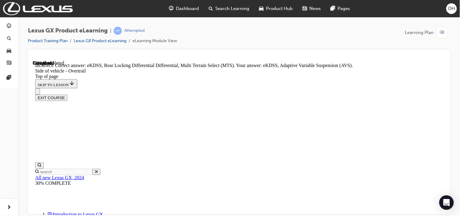
scroll to position [477, 0]
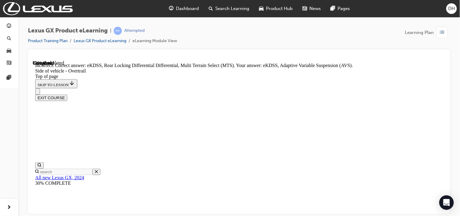
scroll to position [496, 0]
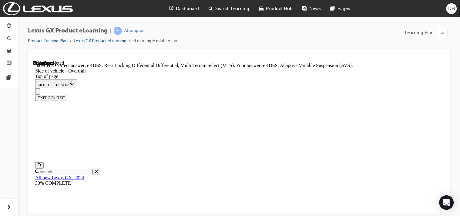
scroll to position [422, 0]
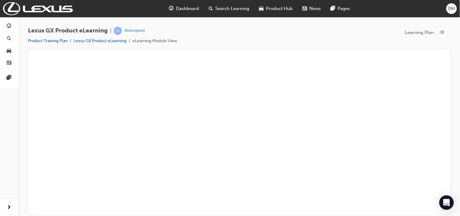
click at [196, 159] on button "Unzoom image" at bounding box center [238, 137] width 413 height 155
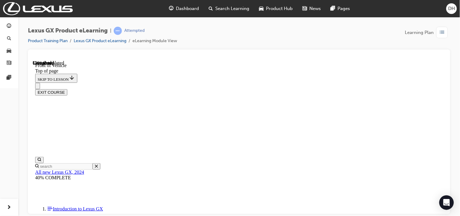
scroll to position [246, 0]
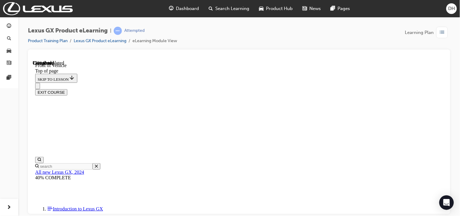
scroll to position [381, 0]
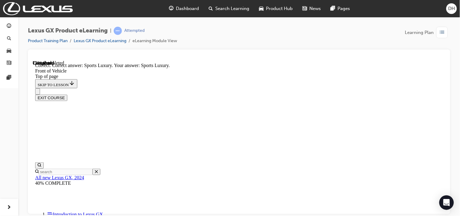
scroll to position [504, 0]
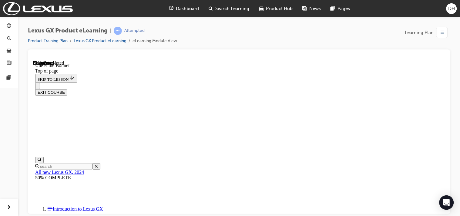
scroll to position [187, 0]
drag, startPoint x: 195, startPoint y: 140, endPoint x: 188, endPoint y: 140, distance: 6.4
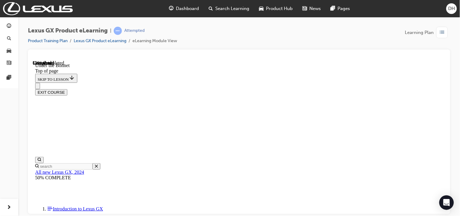
scroll to position [34, 0]
